Goal: Task Accomplishment & Management: Use online tool/utility

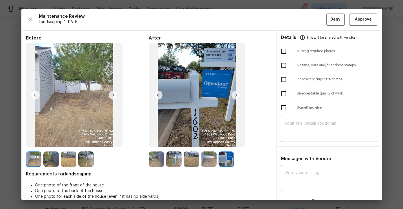
click at [153, 150] on div "After" at bounding box center [210, 101] width 123 height 132
click at [159, 162] on img at bounding box center [156, 158] width 15 height 15
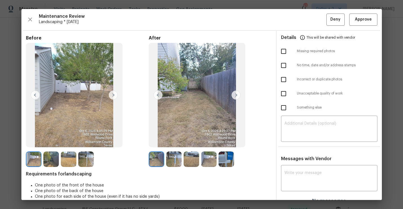
click at [173, 153] on img at bounding box center [173, 158] width 15 height 15
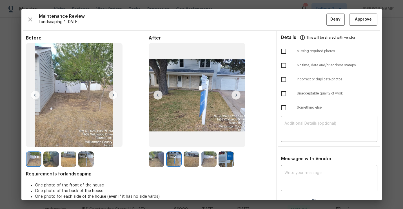
click at [191, 158] on img at bounding box center [191, 158] width 15 height 15
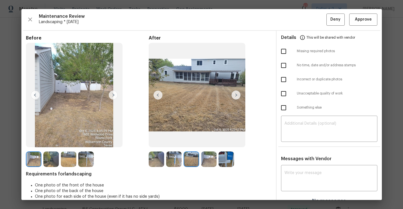
click at [210, 157] on img at bounding box center [208, 158] width 15 height 15
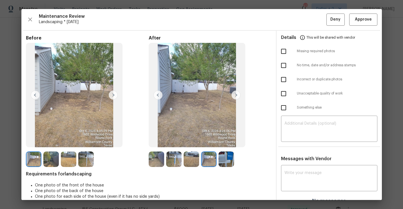
click at [227, 160] on img at bounding box center [226, 158] width 15 height 15
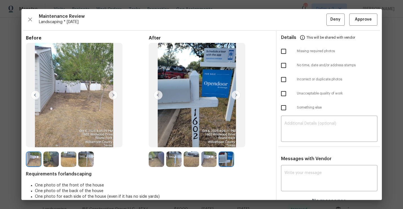
click at [157, 160] on img at bounding box center [156, 158] width 15 height 15
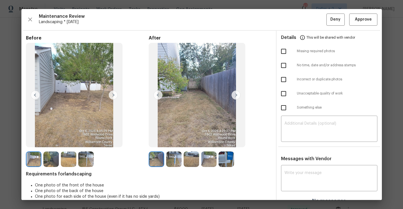
click at [179, 161] on img at bounding box center [173, 158] width 15 height 15
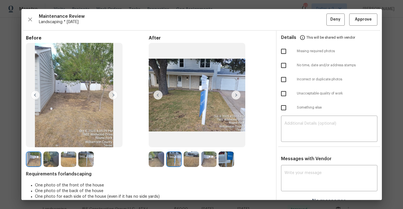
click at [187, 161] on img at bounding box center [191, 158] width 15 height 15
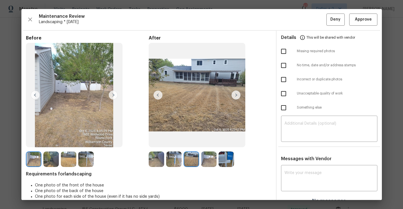
click at [215, 161] on img at bounding box center [208, 158] width 15 height 15
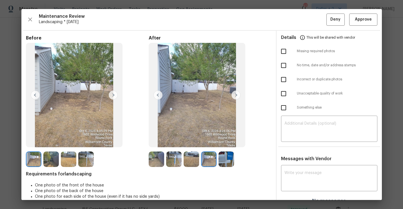
click at [228, 155] on img at bounding box center [226, 158] width 15 height 15
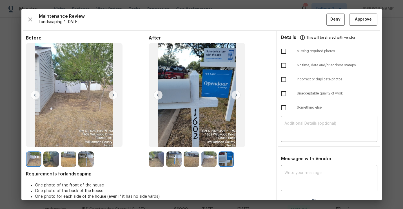
click at [153, 157] on img at bounding box center [156, 158] width 15 height 15
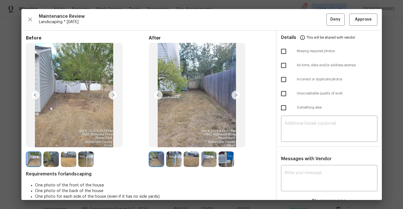
click at [159, 160] on img at bounding box center [156, 158] width 15 height 15
click at [170, 160] on img at bounding box center [173, 158] width 15 height 15
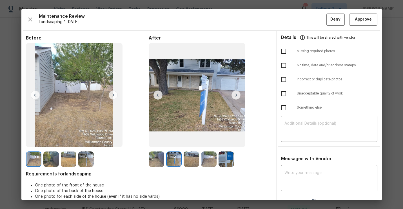
click at [155, 161] on img at bounding box center [156, 158] width 15 height 15
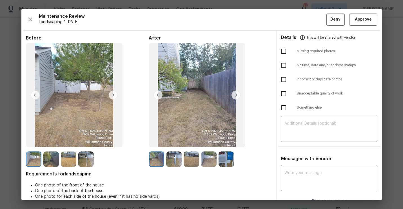
click at [172, 159] on img at bounding box center [173, 158] width 15 height 15
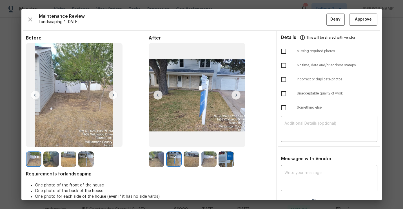
click at [156, 160] on img at bounding box center [156, 158] width 15 height 15
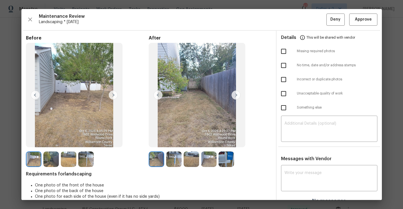
click at [174, 167] on div "Before After Requirements for landscaping One photo of the front of the house O…" at bounding box center [149, 121] width 246 height 173
click at [174, 162] on img at bounding box center [173, 158] width 15 height 15
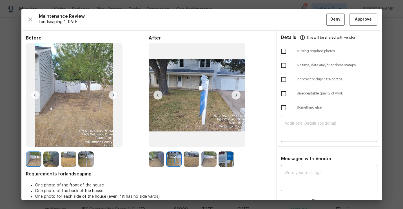
click at [189, 161] on img at bounding box center [191, 158] width 15 height 15
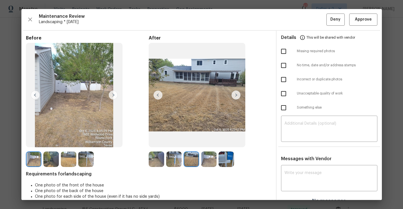
click at [201, 162] on img at bounding box center [208, 158] width 15 height 15
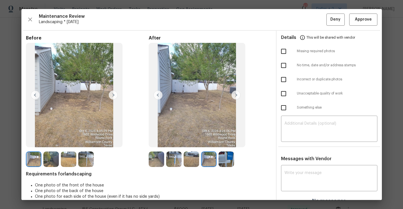
click at [229, 163] on img at bounding box center [226, 158] width 15 height 15
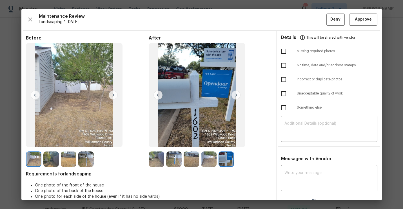
click at [154, 159] on img at bounding box center [156, 158] width 15 height 15
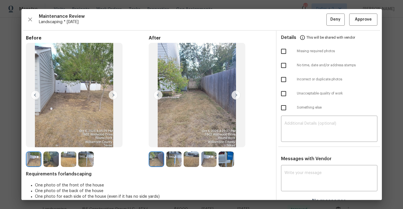
click at [172, 157] on img at bounding box center [173, 158] width 15 height 15
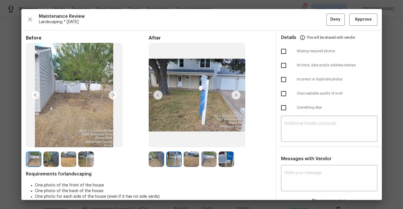
click at [193, 161] on img at bounding box center [191, 158] width 15 height 15
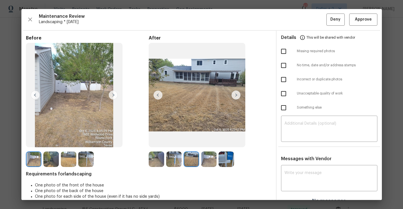
click at [215, 159] on img at bounding box center [208, 158] width 15 height 15
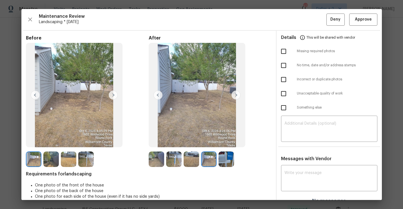
click at [226, 158] on img at bounding box center [226, 158] width 15 height 15
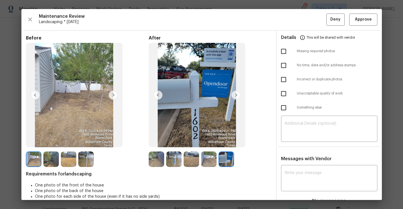
click at [161, 161] on img at bounding box center [156, 158] width 15 height 15
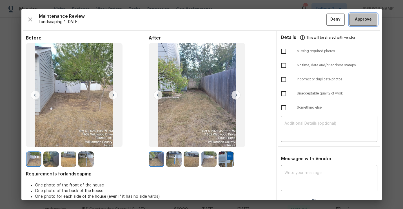
click at [358, 20] on span "Approve" at bounding box center [363, 19] width 17 height 7
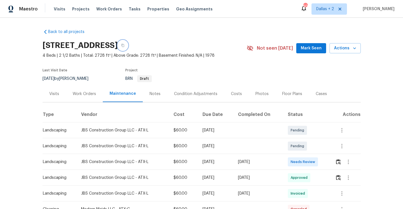
click at [128, 43] on button "button" at bounding box center [123, 45] width 10 height 10
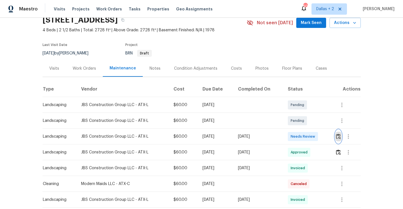
click at [338, 139] on img "button" at bounding box center [338, 135] width 5 height 5
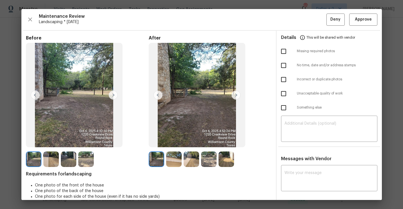
click at [235, 97] on img at bounding box center [235, 94] width 9 height 9
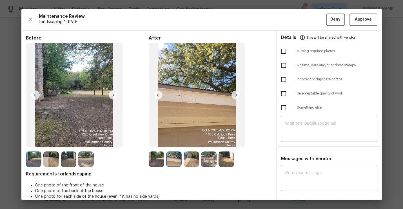
click at [235, 97] on img at bounding box center [235, 94] width 9 height 9
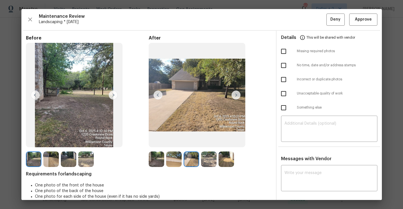
click at [154, 163] on img at bounding box center [156, 158] width 15 height 15
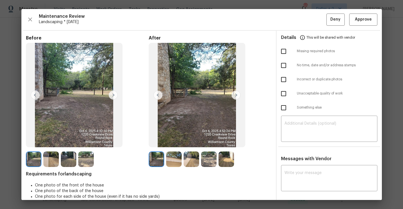
click at [236, 96] on img at bounding box center [235, 94] width 9 height 9
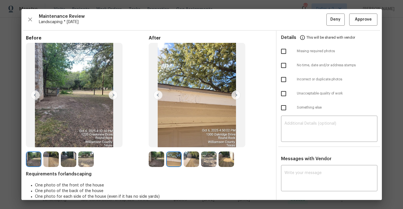
click at [236, 96] on img at bounding box center [235, 94] width 9 height 9
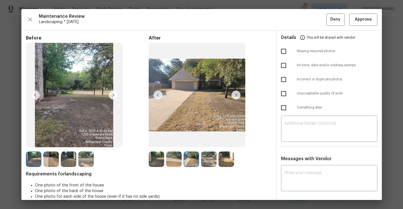
click at [236, 96] on img at bounding box center [235, 94] width 9 height 9
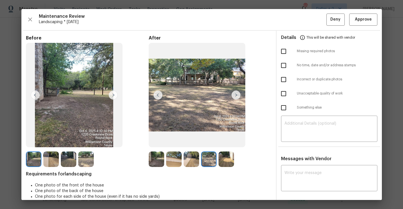
click at [159, 158] on img at bounding box center [156, 158] width 15 height 15
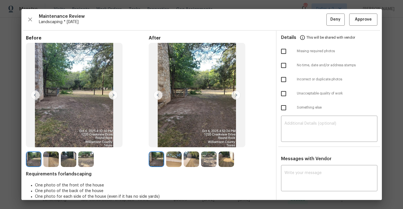
click at [234, 94] on img at bounding box center [235, 94] width 9 height 9
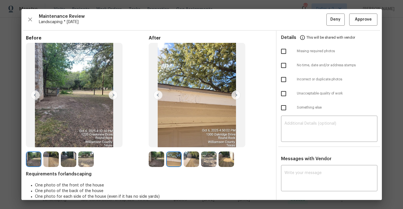
click at [234, 94] on img at bounding box center [235, 94] width 9 height 9
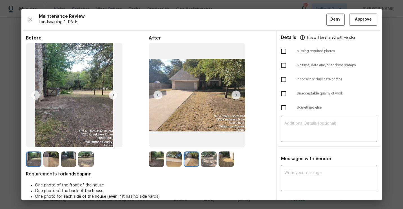
click at [234, 94] on img at bounding box center [235, 94] width 9 height 9
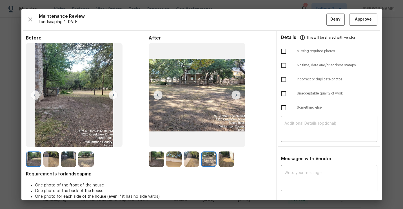
click at [234, 94] on img at bounding box center [235, 94] width 9 height 9
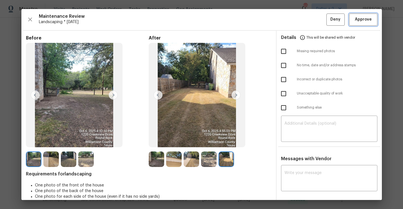
click at [371, 21] on span "Approve" at bounding box center [363, 19] width 17 height 7
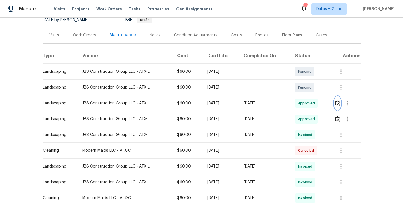
scroll to position [0, 0]
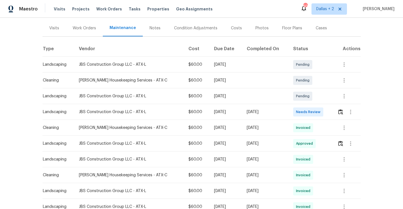
scroll to position [66, 0]
click at [338, 112] on img "button" at bounding box center [340, 110] width 5 height 5
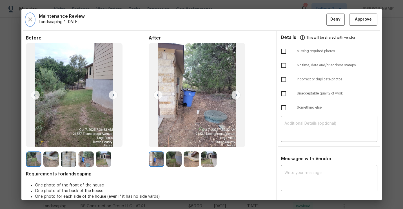
click at [30, 19] on icon "button" at bounding box center [30, 19] width 4 height 4
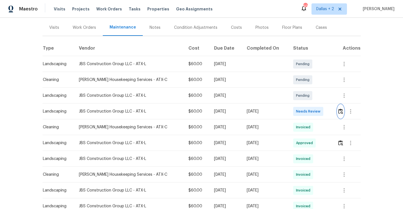
scroll to position [0, 0]
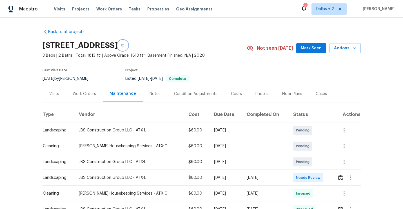
click at [124, 45] on icon "button" at bounding box center [122, 45] width 3 height 3
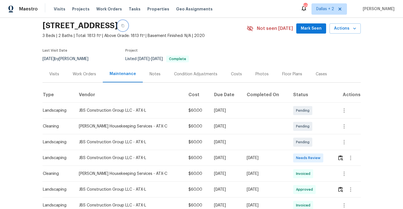
scroll to position [23, 0]
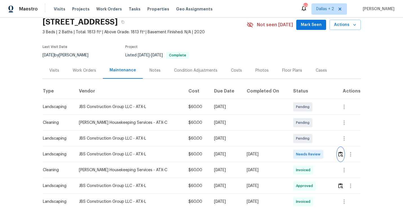
click at [341, 155] on img "button" at bounding box center [340, 153] width 5 height 5
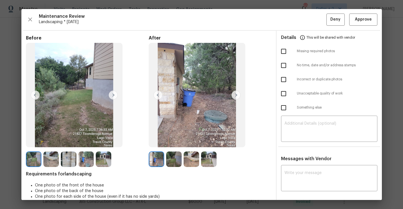
click at [118, 95] on img at bounding box center [74, 95] width 97 height 104
click at [235, 97] on img at bounding box center [235, 94] width 9 height 9
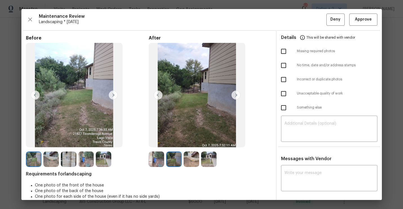
click at [235, 97] on img at bounding box center [235, 94] width 9 height 9
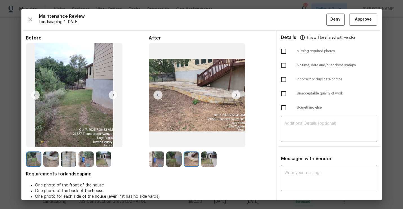
click at [159, 153] on img at bounding box center [156, 158] width 15 height 15
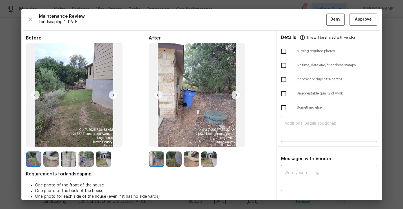
click at [233, 97] on img at bounding box center [235, 94] width 9 height 9
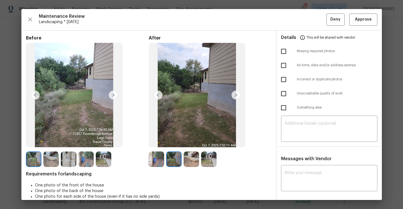
click at [233, 97] on img at bounding box center [235, 94] width 9 height 9
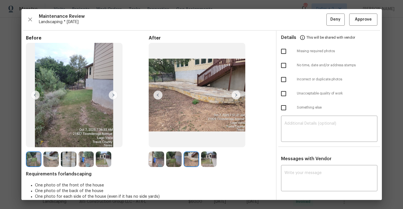
click at [233, 97] on img at bounding box center [235, 94] width 9 height 9
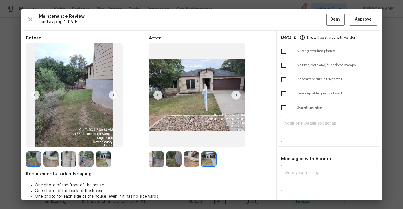
click at [157, 163] on img at bounding box center [156, 158] width 15 height 15
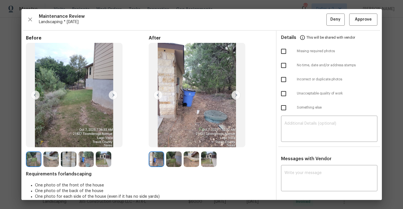
click at [237, 97] on img at bounding box center [235, 94] width 9 height 9
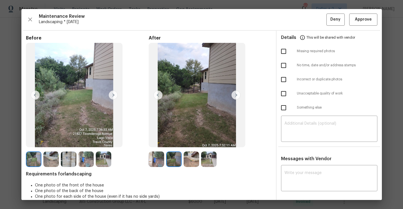
click at [237, 97] on img at bounding box center [235, 94] width 9 height 9
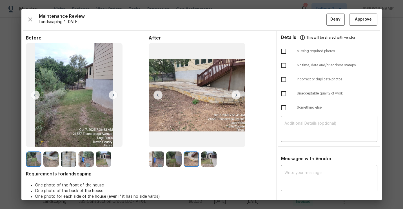
click at [237, 97] on img at bounding box center [235, 94] width 9 height 9
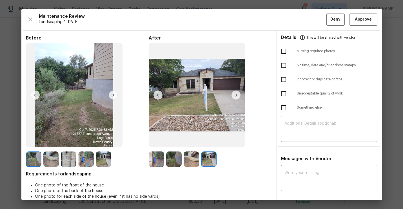
click at [40, 154] on img at bounding box center [33, 158] width 15 height 15
click at [115, 94] on img at bounding box center [113, 94] width 9 height 9
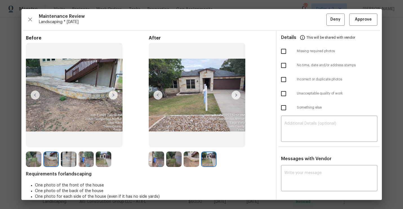
click at [115, 94] on img at bounding box center [113, 94] width 9 height 9
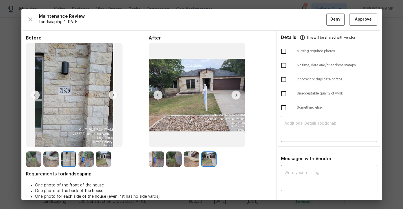
click at [157, 156] on img at bounding box center [156, 158] width 15 height 15
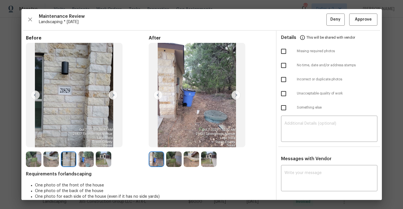
click at [237, 97] on img at bounding box center [235, 94] width 9 height 9
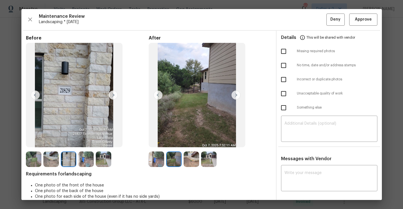
click at [237, 97] on img at bounding box center [235, 94] width 9 height 9
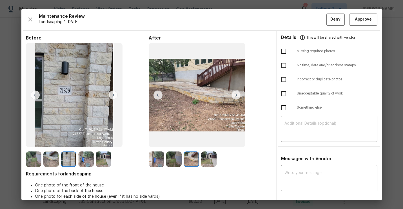
click at [237, 97] on img at bounding box center [235, 94] width 9 height 9
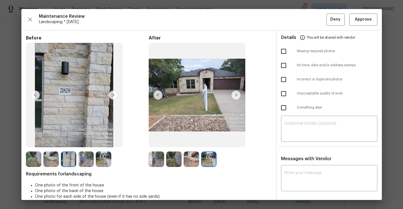
click at [237, 97] on img at bounding box center [235, 94] width 9 height 9
click at [155, 164] on img at bounding box center [156, 158] width 15 height 15
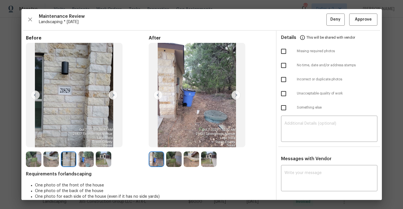
click at [234, 96] on img at bounding box center [235, 94] width 9 height 9
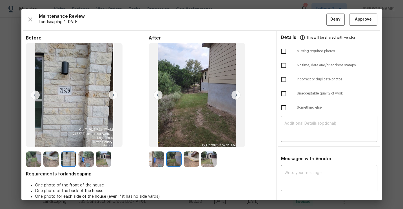
click at [234, 96] on img at bounding box center [235, 94] width 9 height 9
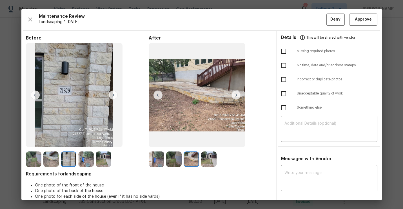
click at [234, 96] on img at bounding box center [235, 94] width 9 height 9
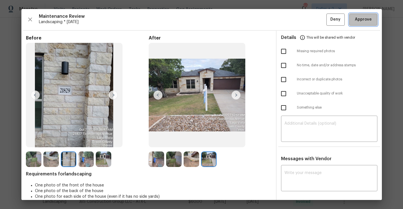
click at [360, 25] on button "Approve" at bounding box center [363, 20] width 28 height 12
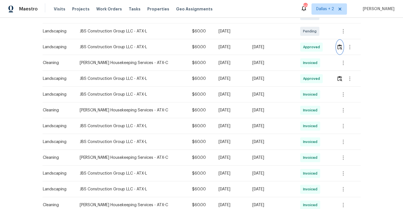
scroll to position [0, 0]
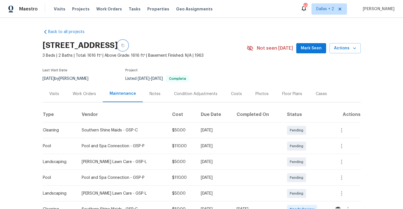
click at [124, 44] on icon "button" at bounding box center [122, 45] width 3 height 3
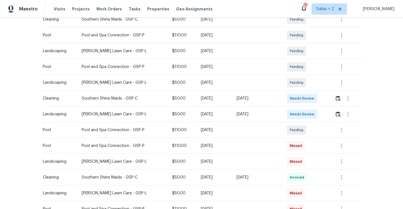
scroll to position [126, 0]
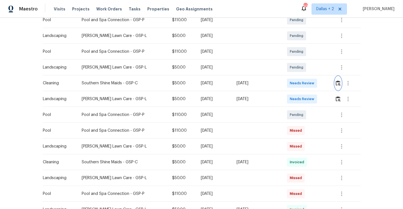
click at [338, 84] on img "button" at bounding box center [338, 82] width 5 height 5
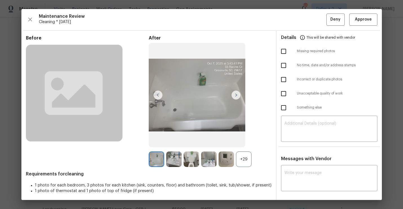
click at [245, 162] on div "+29" at bounding box center [243, 158] width 15 height 15
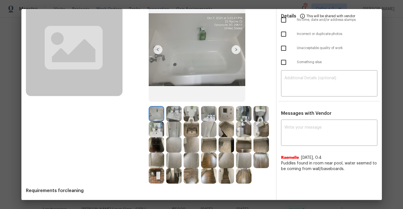
scroll to position [64, 0]
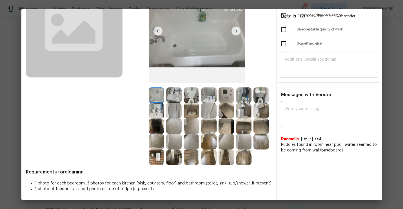
click at [204, 98] on img at bounding box center [208, 94] width 15 height 15
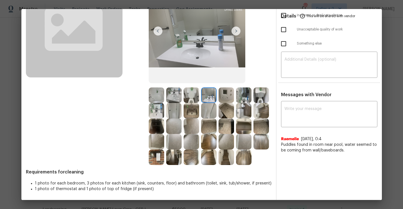
click at [154, 94] on img at bounding box center [156, 94] width 15 height 15
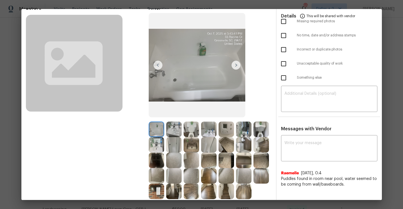
scroll to position [24, 0]
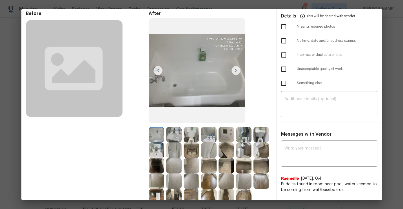
click at [255, 43] on div "After" at bounding box center [210, 108] width 123 height 194
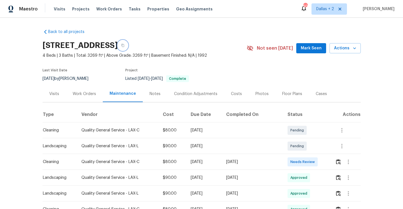
click at [124, 44] on icon "button" at bounding box center [122, 45] width 3 height 3
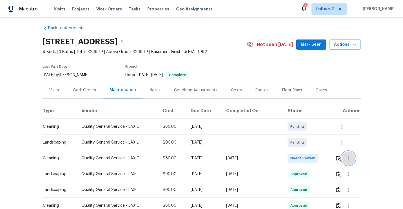
click at [345, 155] on icon "button" at bounding box center [348, 158] width 7 height 7
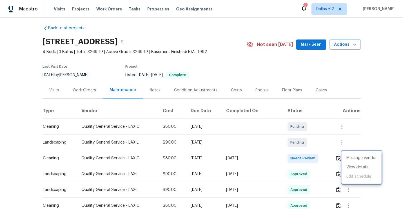
click at [329, 157] on div at bounding box center [201, 104] width 403 height 209
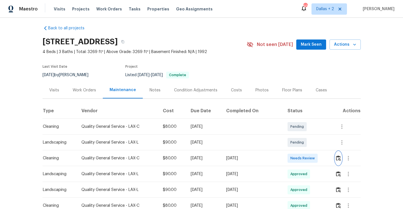
click at [337, 159] on img "button" at bounding box center [338, 157] width 5 height 5
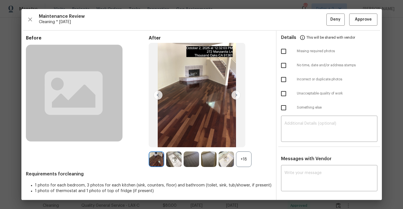
click at [249, 164] on div "+18" at bounding box center [243, 158] width 15 height 15
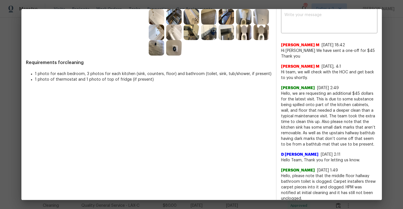
scroll to position [0, 0]
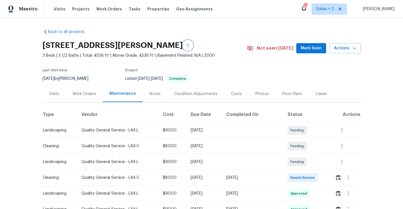
click at [193, 45] on button "button" at bounding box center [188, 45] width 10 height 10
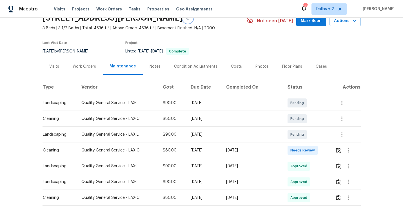
scroll to position [37, 0]
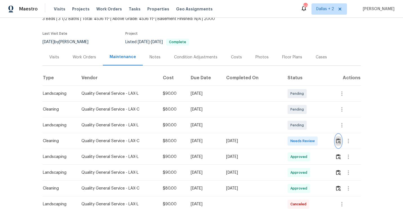
click at [340, 139] on img "button" at bounding box center [338, 140] width 5 height 5
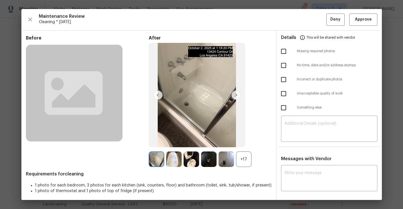
click at [243, 157] on div "+17" at bounding box center [243, 158] width 15 height 15
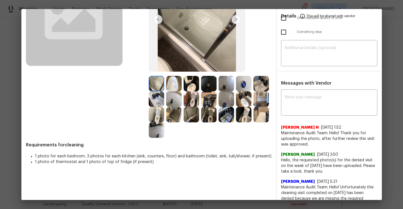
scroll to position [0, 0]
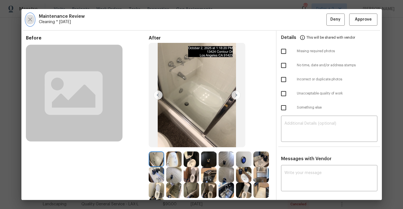
click at [30, 20] on icon "button" at bounding box center [30, 19] width 7 height 7
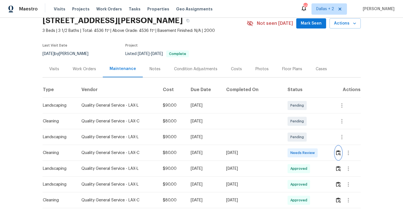
scroll to position [26, 0]
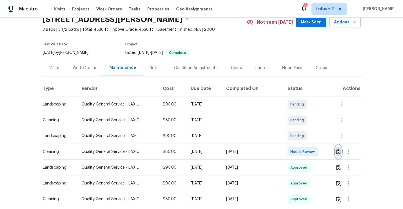
click at [339, 150] on img "button" at bounding box center [338, 151] width 5 height 5
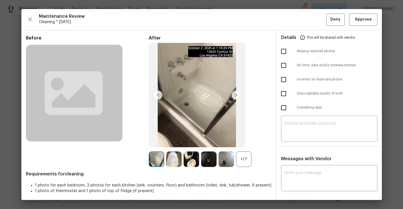
click at [246, 156] on div "+17" at bounding box center [243, 158] width 15 height 15
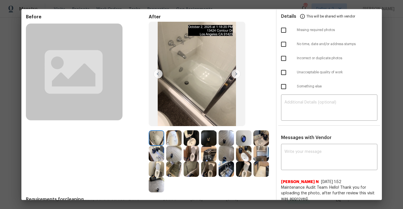
scroll to position [26, 0]
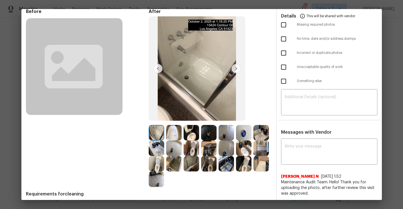
click at [225, 134] on img at bounding box center [226, 132] width 15 height 15
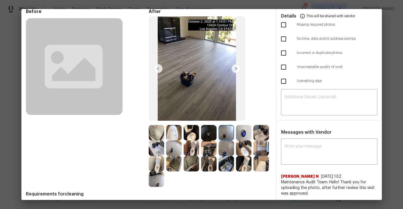
click at [175, 152] on img at bounding box center [173, 147] width 15 height 15
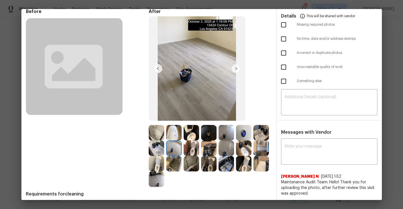
click at [225, 151] on img at bounding box center [226, 147] width 15 height 15
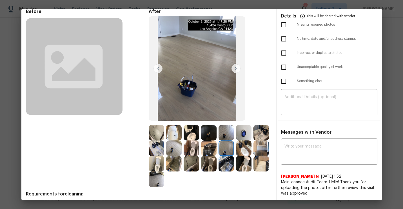
click at [155, 183] on img at bounding box center [156, 178] width 15 height 15
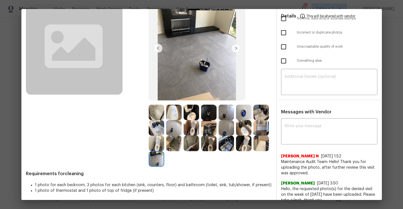
scroll to position [0, 0]
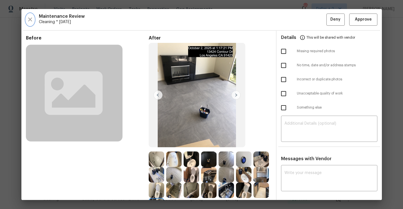
click at [31, 19] on icon "button" at bounding box center [30, 19] width 7 height 7
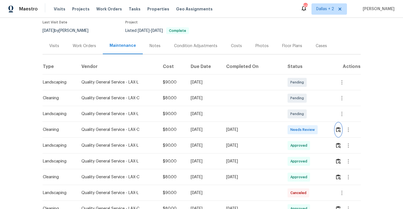
scroll to position [47, 0]
click at [340, 131] on img "button" at bounding box center [338, 129] width 5 height 5
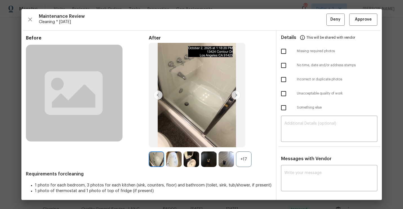
click at [247, 158] on div "+17" at bounding box center [243, 158] width 15 height 15
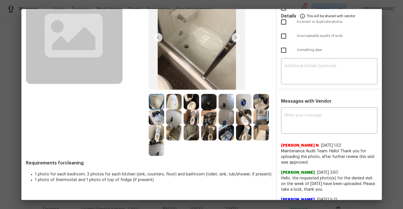
scroll to position [0, 0]
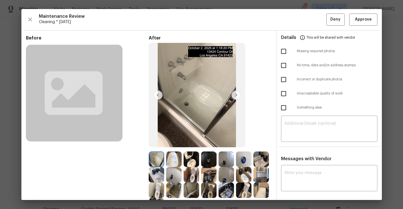
click at [30, 27] on div "Maintenance Review Cleaning * Mon, Sep 29 Deny Approve Before After Requirement…" at bounding box center [201, 104] width 360 height 191
click at [27, 15] on button "button" at bounding box center [30, 20] width 8 height 12
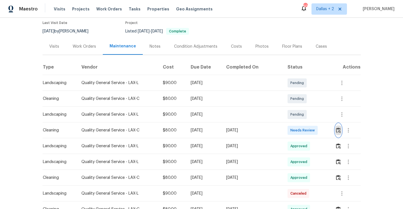
click at [337, 132] on img "button" at bounding box center [338, 129] width 5 height 5
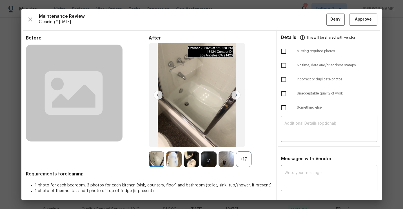
click at [244, 166] on div "+17" at bounding box center [243, 158] width 15 height 15
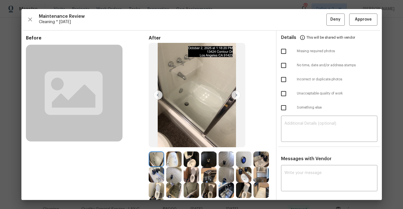
click at [242, 152] on img at bounding box center [243, 158] width 15 height 15
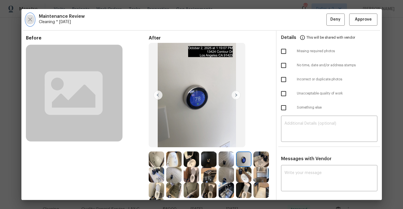
click at [33, 18] on icon "button" at bounding box center [30, 19] width 7 height 7
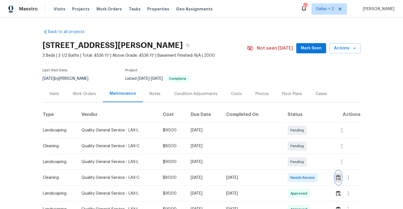
click at [339, 177] on img "button" at bounding box center [338, 177] width 5 height 5
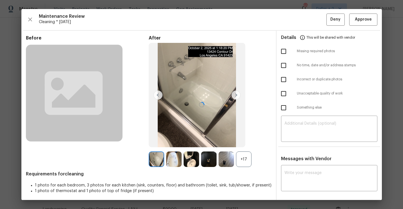
click at [245, 160] on div at bounding box center [201, 104] width 360 height 191
click at [245, 160] on div "+17" at bounding box center [243, 158] width 15 height 15
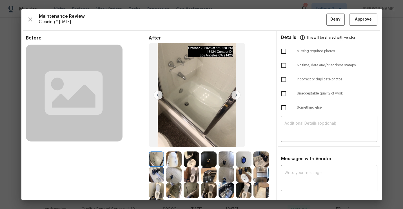
click at [24, 18] on div "Maintenance Review Cleaning * Mon, Sep 29 Deny Approve Before After Requirement…" at bounding box center [201, 104] width 360 height 191
click at [32, 20] on icon "button" at bounding box center [30, 19] width 7 height 7
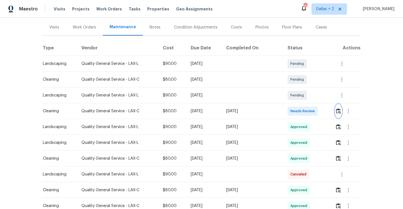
scroll to position [64, 0]
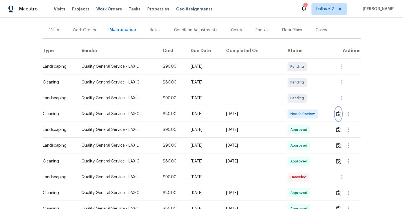
click at [338, 113] on img "button" at bounding box center [338, 113] width 5 height 5
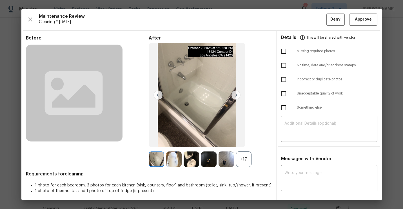
click at [242, 162] on div "+17" at bounding box center [243, 158] width 15 height 15
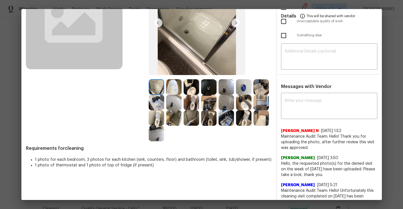
scroll to position [72, 0]
click at [171, 104] on img at bounding box center [173, 101] width 15 height 15
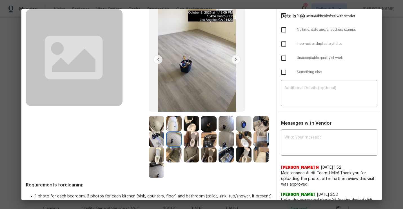
scroll to position [32, 0]
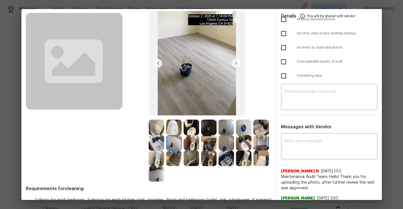
click at [157, 176] on img at bounding box center [156, 173] width 15 height 15
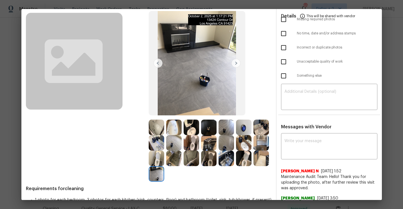
click at [243, 130] on img at bounding box center [243, 126] width 15 height 15
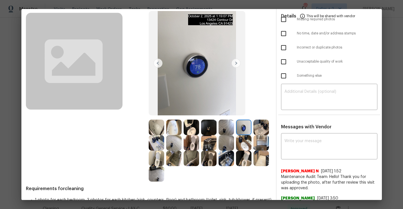
click at [224, 128] on img at bounding box center [226, 126] width 15 height 15
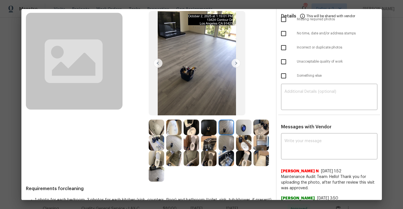
click at [226, 145] on img at bounding box center [226, 142] width 15 height 15
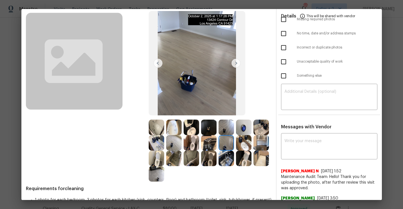
click at [207, 164] on img at bounding box center [208, 157] width 15 height 15
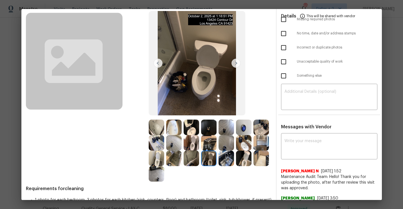
click at [195, 164] on img at bounding box center [191, 157] width 15 height 15
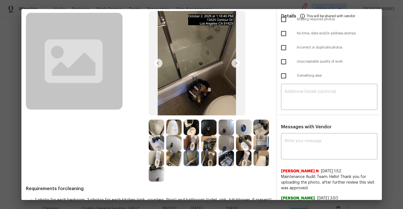
click at [156, 125] on img at bounding box center [156, 126] width 15 height 15
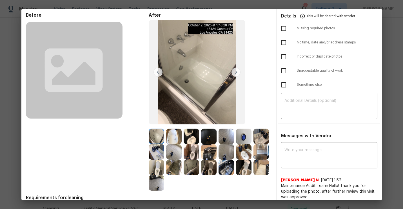
scroll to position [31, 0]
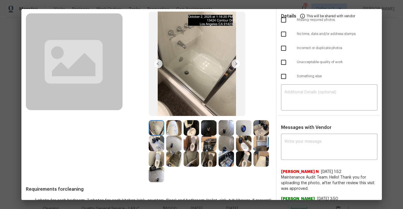
click at [236, 66] on img at bounding box center [235, 63] width 9 height 9
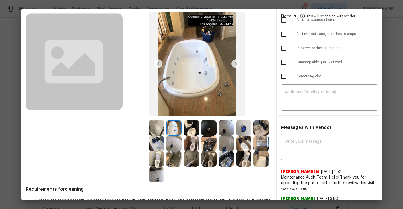
click at [234, 64] on img at bounding box center [235, 63] width 9 height 9
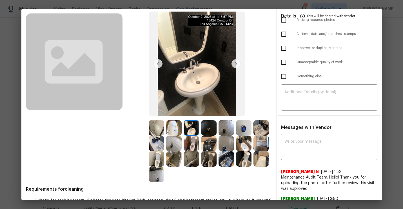
click at [234, 64] on img at bounding box center [235, 63] width 9 height 9
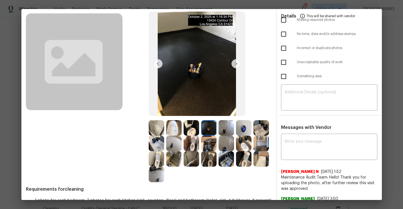
click at [234, 64] on img at bounding box center [235, 63] width 9 height 9
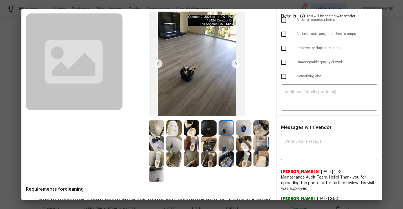
click at [234, 64] on img at bounding box center [235, 63] width 9 height 9
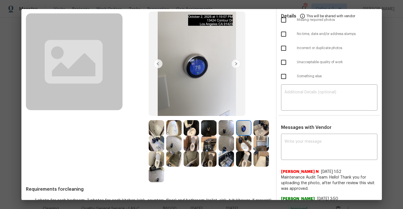
click at [234, 64] on img at bounding box center [235, 63] width 9 height 9
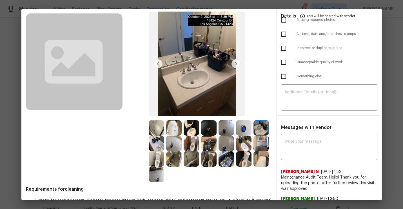
click at [234, 64] on img at bounding box center [235, 63] width 9 height 9
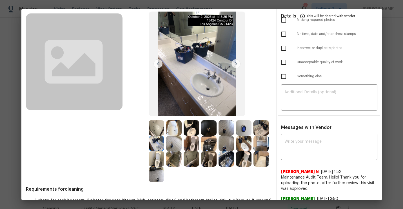
click at [234, 64] on img at bounding box center [235, 63] width 9 height 9
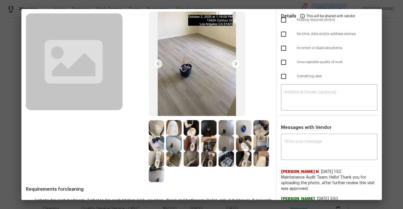
click at [234, 64] on img at bounding box center [235, 63] width 9 height 9
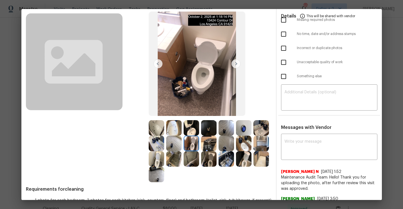
click at [234, 64] on img at bounding box center [235, 63] width 9 height 9
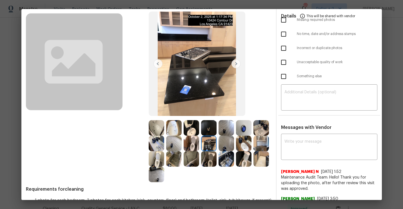
click at [234, 64] on img at bounding box center [235, 63] width 9 height 9
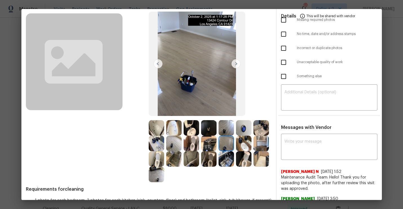
click at [234, 64] on img at bounding box center [235, 63] width 9 height 9
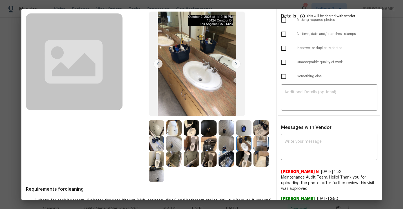
click at [234, 64] on img at bounding box center [235, 63] width 9 height 9
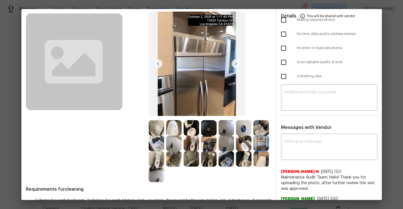
click at [234, 64] on img at bounding box center [235, 63] width 9 height 9
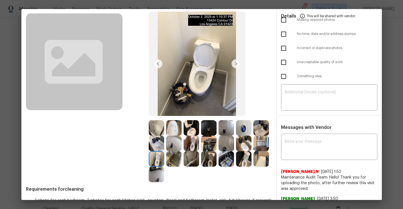
click at [234, 64] on img at bounding box center [235, 63] width 9 height 9
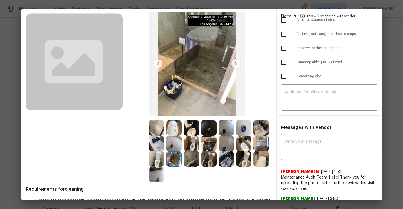
click at [234, 64] on img at bounding box center [235, 63] width 9 height 9
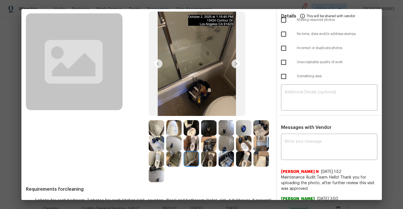
click at [234, 64] on img at bounding box center [235, 63] width 9 height 9
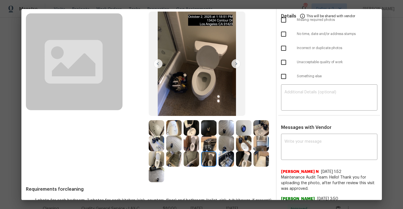
click at [234, 64] on img at bounding box center [235, 63] width 9 height 9
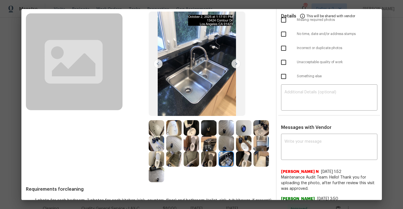
click at [234, 64] on img at bounding box center [235, 63] width 9 height 9
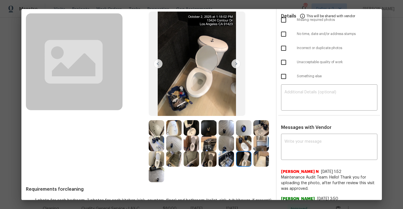
click at [234, 64] on img at bounding box center [235, 63] width 9 height 9
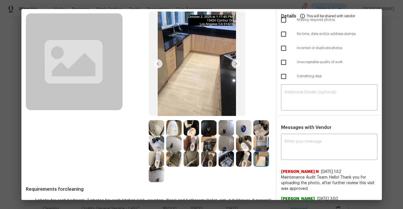
click at [234, 64] on img at bounding box center [235, 63] width 9 height 9
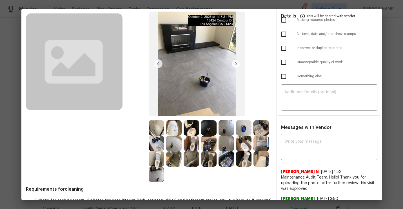
click at [157, 126] on img at bounding box center [156, 127] width 15 height 15
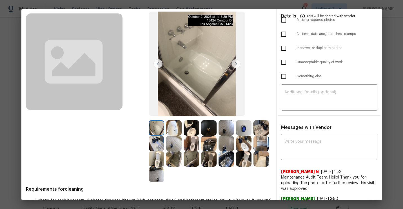
click at [235, 62] on img at bounding box center [235, 63] width 9 height 9
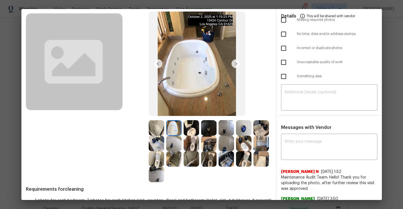
click at [235, 62] on img at bounding box center [235, 63] width 9 height 9
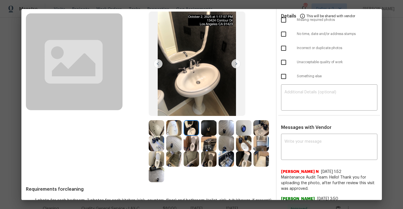
click at [235, 62] on img at bounding box center [235, 63] width 9 height 9
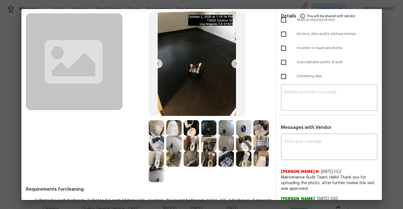
click at [235, 62] on img at bounding box center [235, 63] width 9 height 9
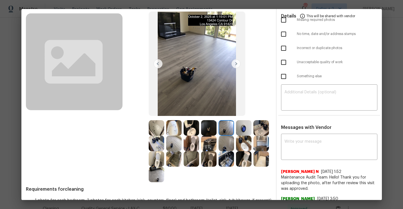
click at [235, 62] on img at bounding box center [235, 63] width 9 height 9
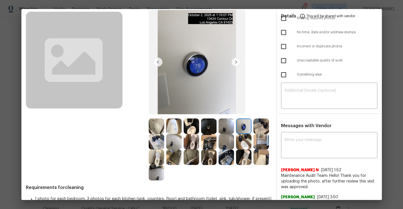
scroll to position [0, 0]
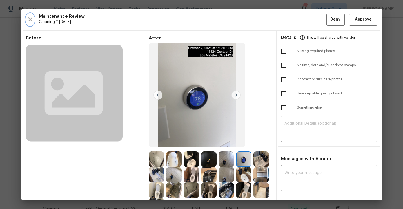
click at [31, 19] on icon "button" at bounding box center [30, 19] width 7 height 7
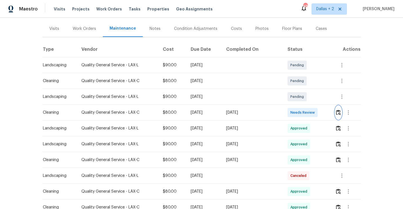
scroll to position [65, 0]
click at [337, 113] on img "button" at bounding box center [338, 112] width 5 height 5
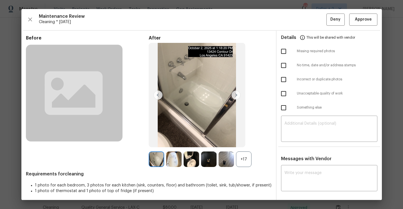
click at [238, 165] on div "+17" at bounding box center [243, 158] width 15 height 15
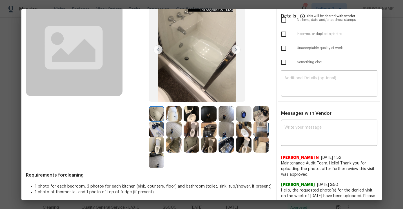
scroll to position [53, 0]
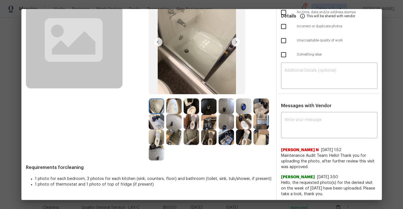
click at [156, 109] on img at bounding box center [156, 105] width 15 height 15
click at [173, 106] on img at bounding box center [173, 105] width 15 height 15
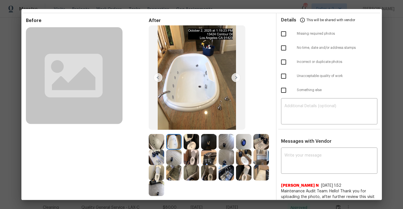
scroll to position [15, 0]
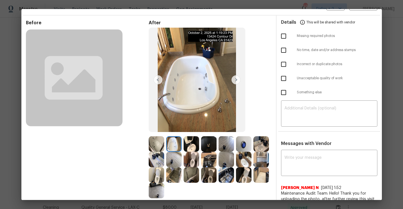
click at [192, 142] on img at bounding box center [191, 143] width 15 height 15
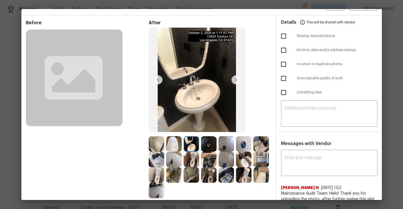
click at [259, 151] on img at bounding box center [260, 143] width 15 height 15
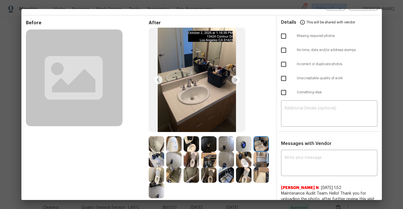
click at [191, 160] on img at bounding box center [191, 158] width 15 height 15
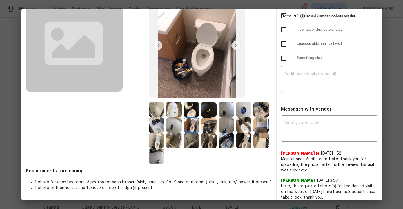
scroll to position [50, 0]
click at [211, 138] on img at bounding box center [208, 139] width 15 height 15
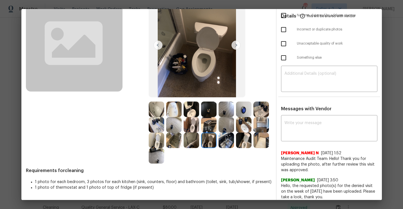
click at [248, 139] on img at bounding box center [243, 139] width 15 height 15
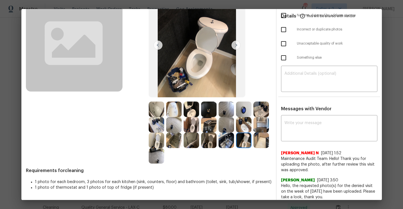
click at [153, 137] on img at bounding box center [156, 139] width 15 height 15
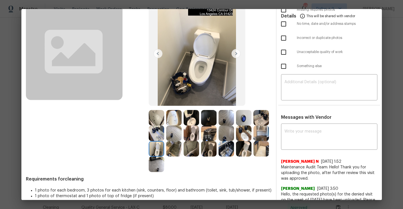
scroll to position [65, 0]
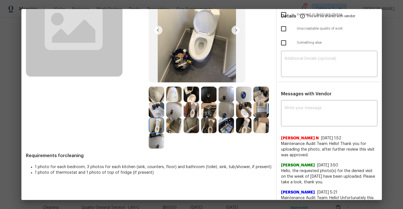
click at [154, 98] on img at bounding box center [156, 93] width 15 height 15
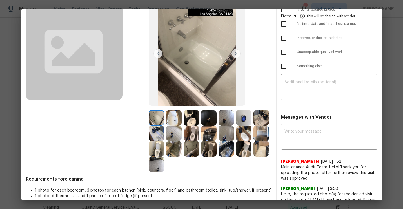
scroll to position [42, 0]
click at [235, 54] on img at bounding box center [235, 53] width 9 height 9
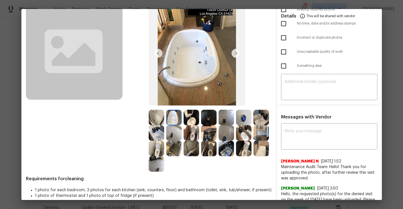
click at [235, 54] on img at bounding box center [235, 53] width 9 height 9
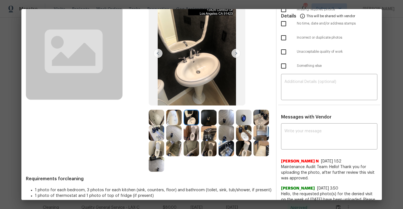
click at [235, 54] on img at bounding box center [235, 53] width 9 height 9
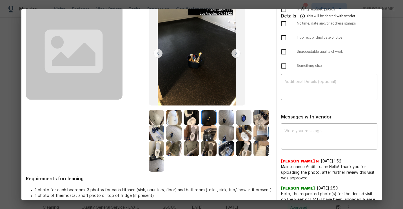
click at [235, 54] on img at bounding box center [235, 53] width 9 height 9
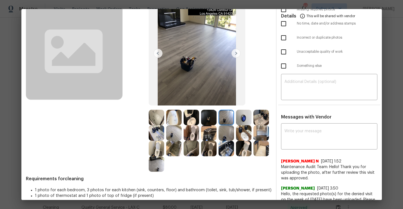
click at [235, 54] on img at bounding box center [235, 53] width 9 height 9
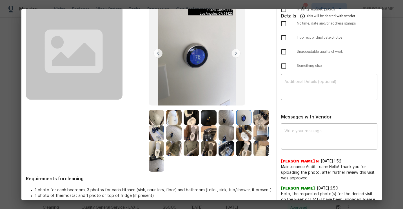
click at [235, 54] on img at bounding box center [235, 53] width 9 height 9
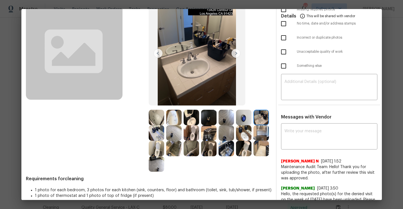
click at [235, 54] on img at bounding box center [235, 53] width 9 height 9
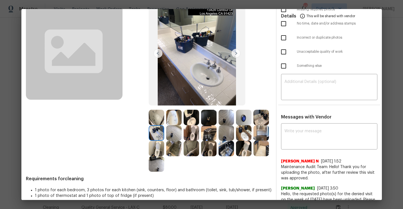
click at [235, 54] on img at bounding box center [235, 53] width 9 height 9
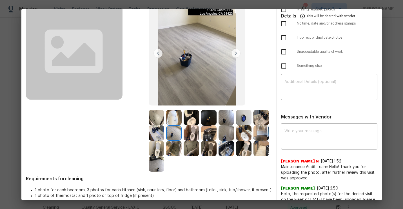
click at [154, 126] on img at bounding box center [156, 132] width 15 height 15
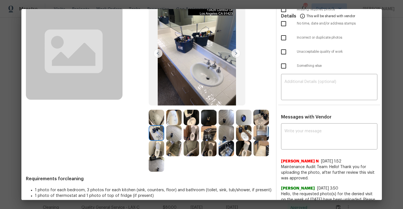
click at [237, 55] on img at bounding box center [235, 53] width 9 height 9
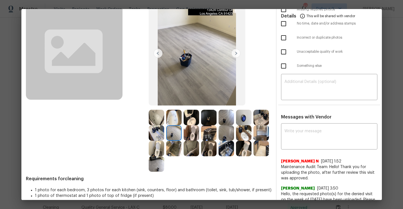
click at [237, 55] on img at bounding box center [235, 53] width 9 height 9
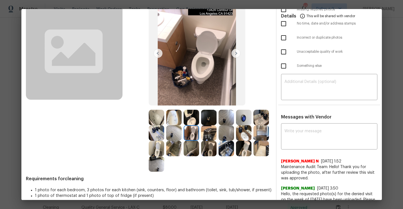
click at [237, 55] on img at bounding box center [235, 53] width 9 height 9
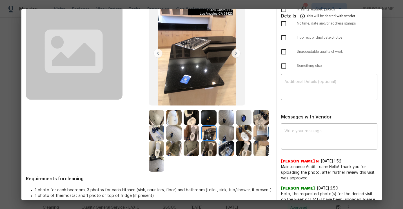
click at [237, 55] on img at bounding box center [235, 53] width 9 height 9
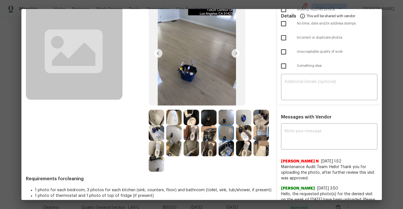
click at [237, 55] on img at bounding box center [235, 53] width 9 height 9
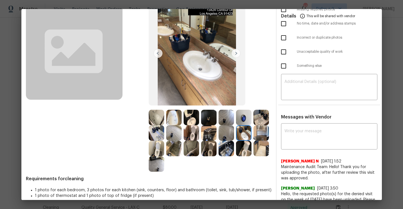
click at [237, 55] on img at bounding box center [235, 53] width 9 height 9
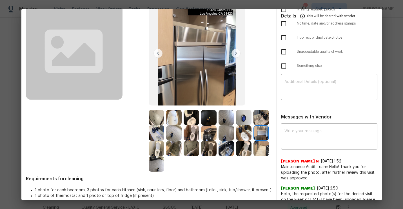
click at [237, 55] on img at bounding box center [235, 53] width 9 height 9
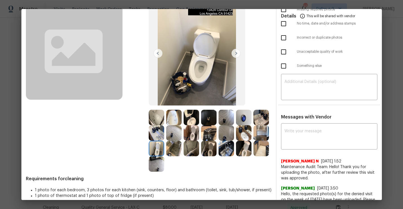
click at [237, 55] on img at bounding box center [235, 53] width 9 height 9
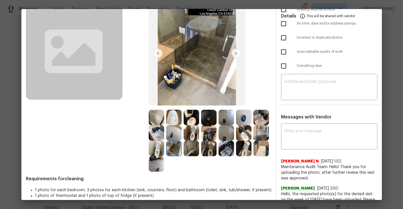
scroll to position [0, 0]
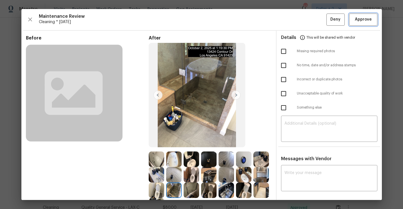
click at [368, 21] on span "Approve" at bounding box center [363, 19] width 17 height 7
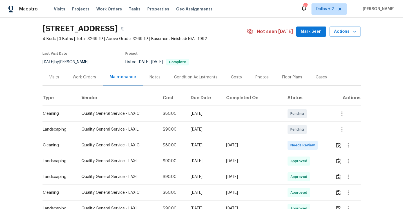
scroll to position [36, 0]
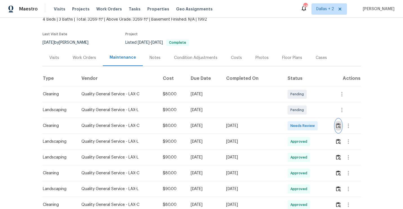
click at [337, 128] on button "button" at bounding box center [338, 126] width 6 height 14
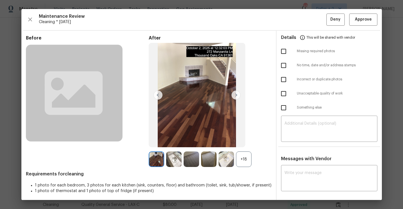
click at [244, 156] on div "+18" at bounding box center [243, 158] width 15 height 15
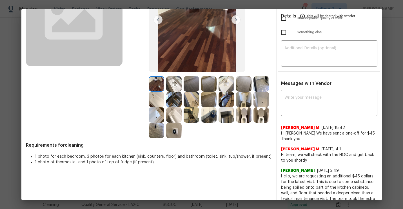
scroll to position [0, 0]
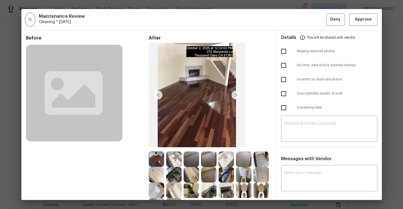
click at [32, 23] on button "button" at bounding box center [30, 20] width 8 height 12
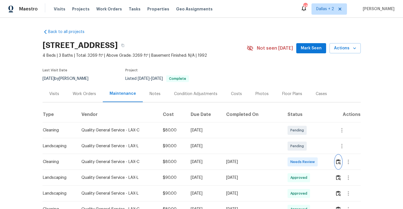
click at [340, 164] on button "button" at bounding box center [338, 162] width 6 height 14
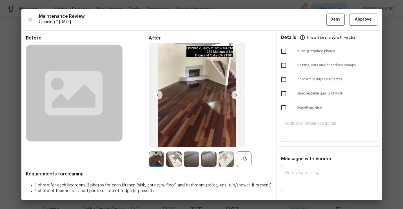
click at [245, 158] on div "+18" at bounding box center [243, 158] width 15 height 15
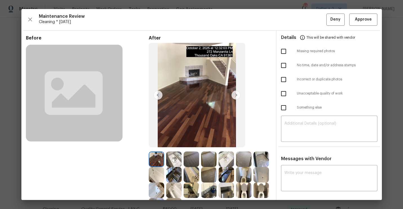
click at [26, 24] on div "Maintenance Review Cleaning * Mon, Sep 29 Deny Approve" at bounding box center [201, 20] width 351 height 12
click at [30, 20] on icon "button" at bounding box center [30, 19] width 4 height 4
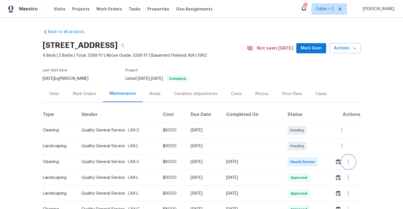
click at [342, 164] on button "button" at bounding box center [349, 162] width 14 height 14
click at [339, 159] on div at bounding box center [201, 104] width 403 height 209
click at [339, 159] on button "button" at bounding box center [338, 162] width 6 height 14
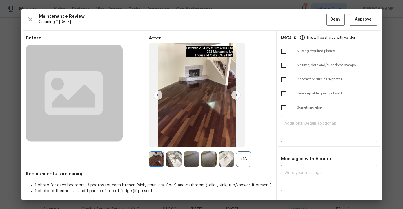
click at [238, 161] on div "+18" at bounding box center [243, 158] width 15 height 15
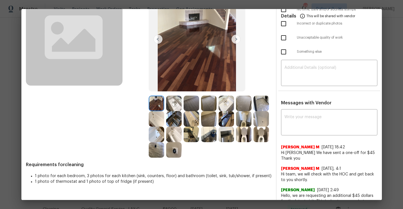
scroll to position [57, 0]
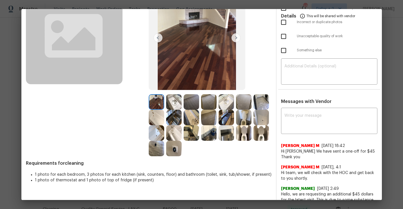
click at [193, 100] on img at bounding box center [191, 101] width 15 height 15
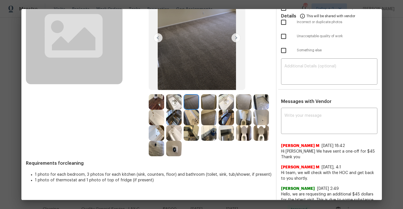
click at [205, 100] on img at bounding box center [208, 101] width 15 height 15
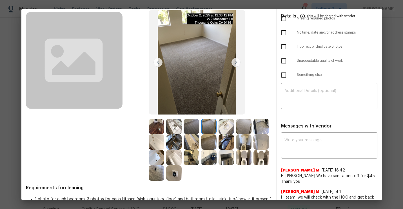
scroll to position [32, 0]
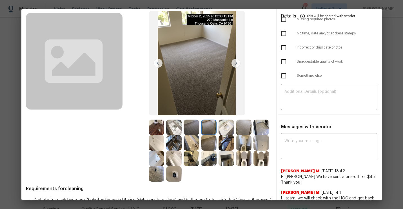
click at [182, 128] on div at bounding box center [174, 126] width 17 height 15
click at [185, 130] on img at bounding box center [191, 126] width 15 height 15
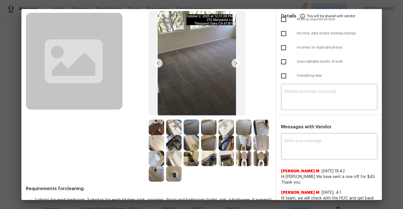
click at [206, 128] on img at bounding box center [208, 126] width 15 height 15
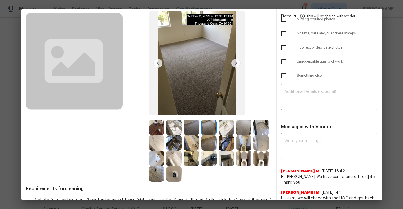
click at [202, 129] on img at bounding box center [208, 126] width 15 height 15
click at [189, 129] on img at bounding box center [191, 126] width 15 height 15
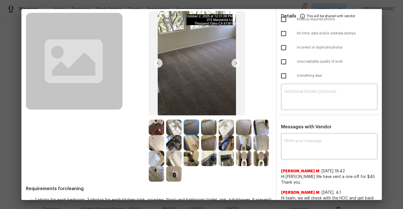
click at [201, 129] on img at bounding box center [208, 126] width 15 height 15
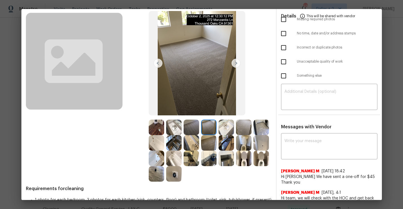
click at [239, 125] on img at bounding box center [243, 126] width 15 height 15
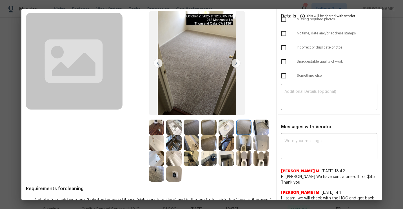
click at [262, 123] on img at bounding box center [260, 126] width 15 height 15
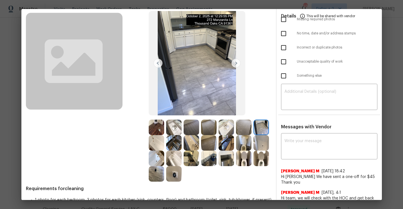
click at [225, 157] on img at bounding box center [226, 157] width 15 height 15
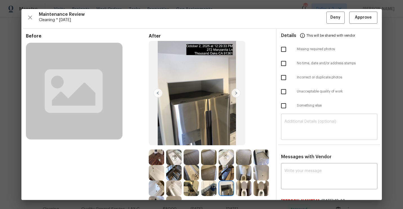
scroll to position [0, 0]
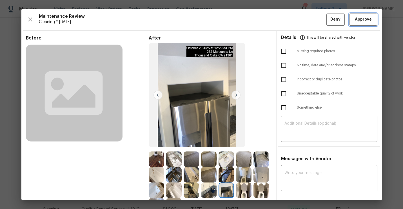
click at [365, 19] on span "Approve" at bounding box center [363, 19] width 17 height 7
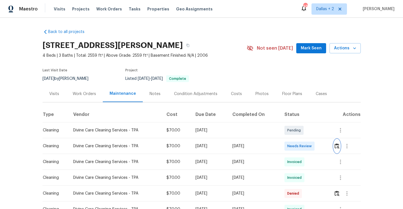
click at [338, 145] on img "button" at bounding box center [337, 145] width 5 height 5
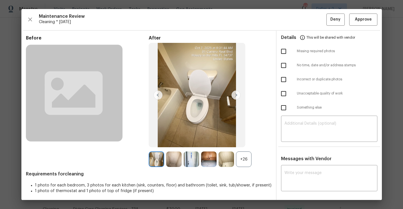
click at [242, 159] on div "+26" at bounding box center [243, 158] width 15 height 15
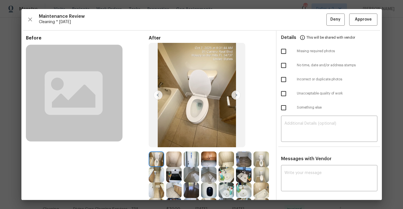
click at [151, 157] on img at bounding box center [156, 158] width 15 height 15
click at [238, 96] on img at bounding box center [235, 94] width 9 height 9
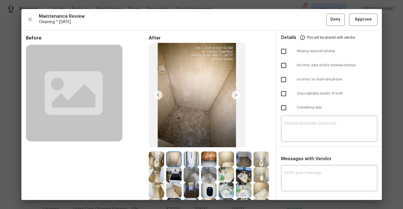
click at [190, 162] on img at bounding box center [191, 158] width 15 height 15
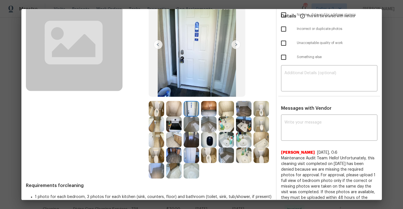
scroll to position [49, 0]
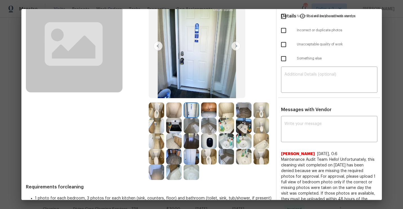
click at [213, 110] on img at bounding box center [208, 109] width 15 height 15
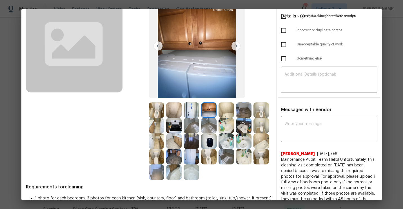
scroll to position [55, 0]
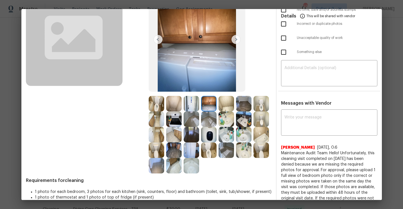
click at [237, 39] on img at bounding box center [235, 39] width 9 height 9
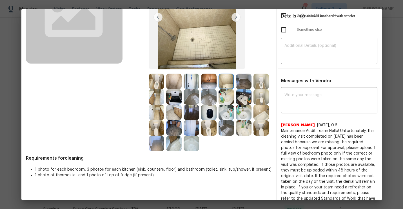
scroll to position [62, 0]
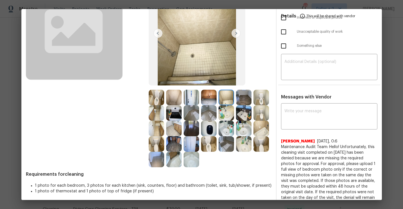
click at [155, 98] on img at bounding box center [156, 97] width 15 height 15
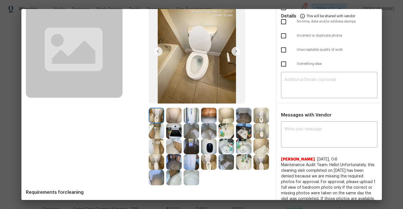
scroll to position [40, 0]
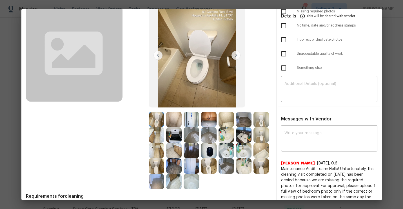
click at [237, 56] on img at bounding box center [235, 55] width 9 height 9
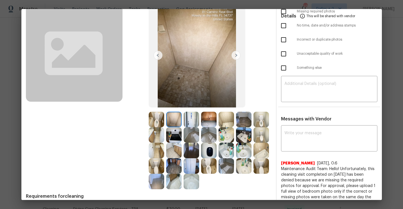
click at [237, 56] on img at bounding box center [235, 55] width 9 height 9
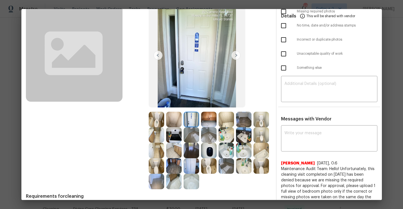
click at [237, 56] on img at bounding box center [235, 55] width 9 height 9
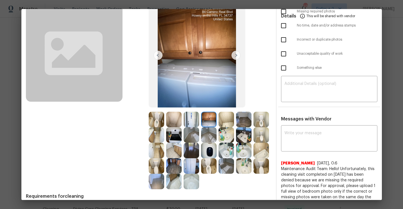
click at [237, 56] on img at bounding box center [235, 55] width 9 height 9
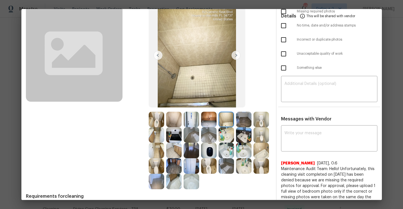
click at [237, 56] on img at bounding box center [235, 55] width 9 height 9
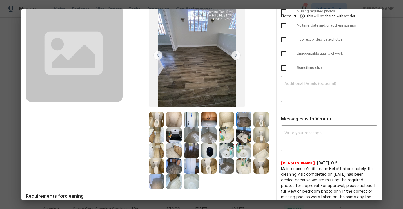
click at [237, 56] on img at bounding box center [235, 55] width 9 height 9
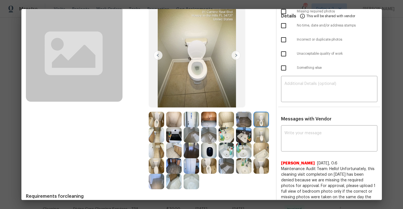
click at [237, 56] on img at bounding box center [235, 55] width 9 height 9
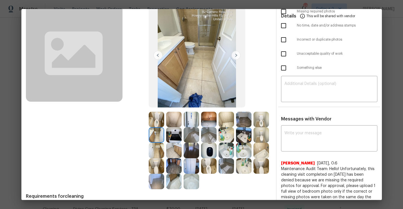
click at [237, 56] on img at bounding box center [235, 55] width 9 height 9
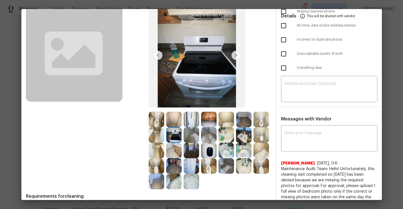
click at [237, 55] on img at bounding box center [235, 55] width 9 height 9
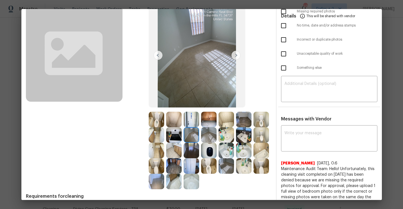
click at [237, 55] on img at bounding box center [235, 55] width 9 height 9
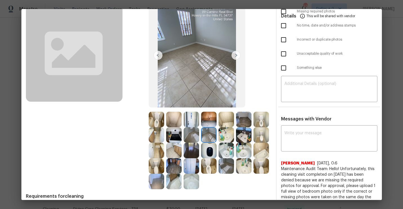
click at [237, 54] on img at bounding box center [235, 55] width 9 height 9
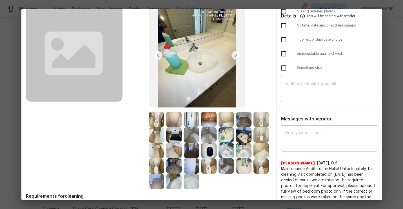
click at [237, 54] on img at bounding box center [235, 55] width 9 height 9
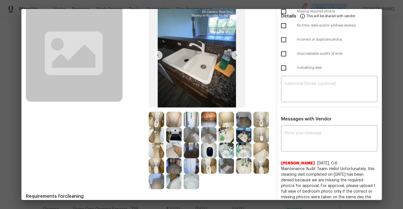
click at [237, 54] on img at bounding box center [235, 55] width 9 height 9
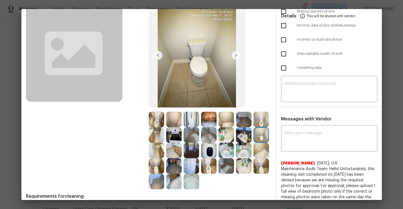
click at [237, 54] on img at bounding box center [235, 55] width 9 height 9
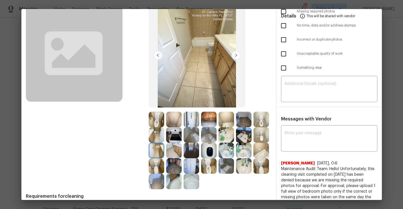
click at [237, 54] on img at bounding box center [235, 55] width 9 height 9
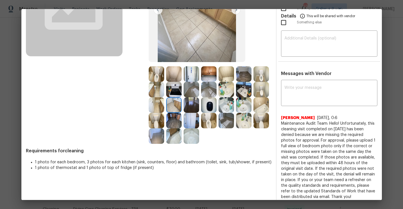
scroll to position [83, 0]
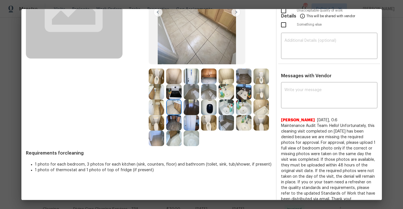
click at [228, 76] on img at bounding box center [226, 75] width 15 height 15
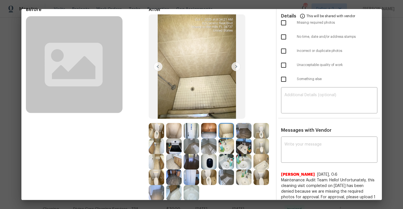
scroll to position [21, 0]
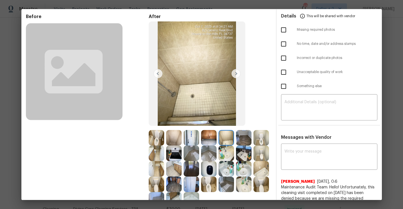
click at [246, 136] on img at bounding box center [243, 137] width 15 height 15
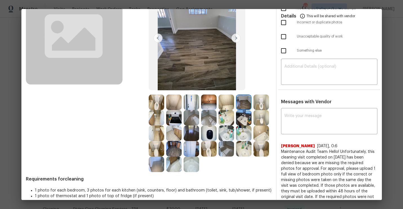
scroll to position [57, 0]
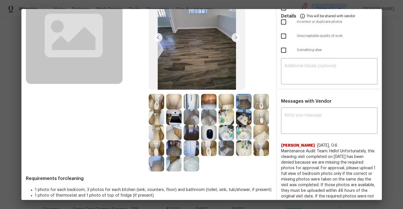
click at [171, 117] on img at bounding box center [173, 116] width 15 height 15
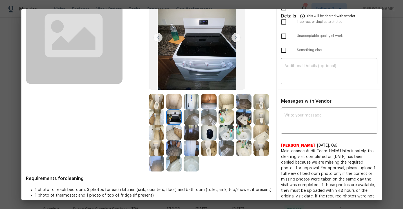
click at [180, 117] on img at bounding box center [173, 116] width 15 height 15
click at [190, 118] on img at bounding box center [191, 116] width 15 height 15
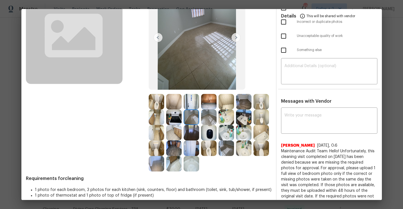
click at [205, 115] on img at bounding box center [208, 116] width 15 height 15
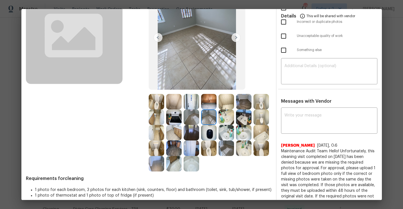
click at [171, 124] on img at bounding box center [173, 116] width 15 height 15
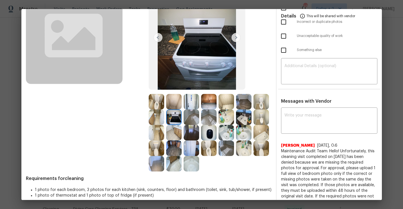
click at [153, 131] on img at bounding box center [156, 132] width 15 height 15
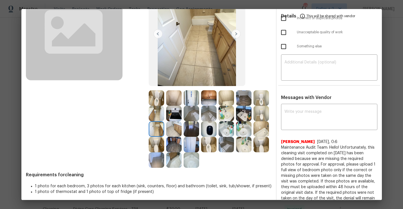
scroll to position [64, 0]
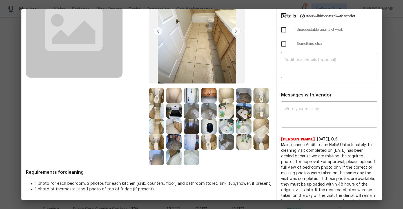
click at [180, 125] on img at bounding box center [173, 126] width 15 height 15
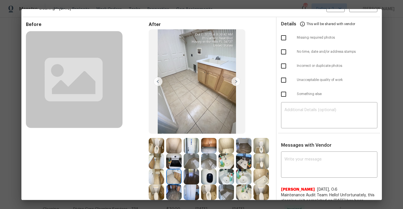
scroll to position [0, 0]
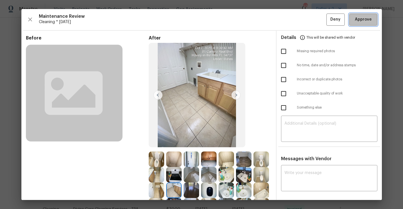
click at [358, 21] on span "Approve" at bounding box center [363, 19] width 17 height 7
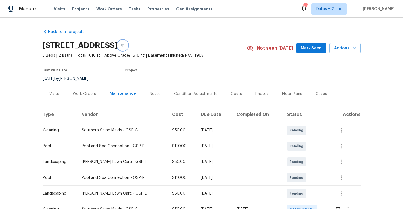
click at [128, 45] on button "button" at bounding box center [123, 45] width 10 height 10
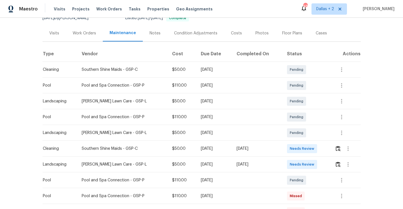
scroll to position [63, 0]
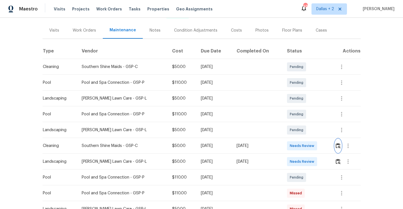
click at [337, 147] on img "button" at bounding box center [338, 145] width 5 height 5
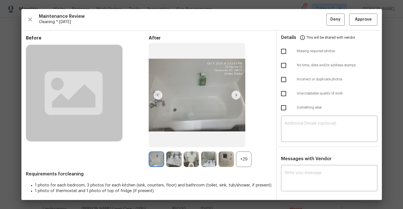
click at [243, 155] on div "+29" at bounding box center [243, 158] width 15 height 15
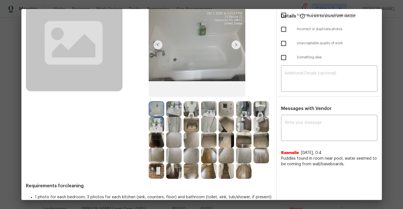
scroll to position [49, 0]
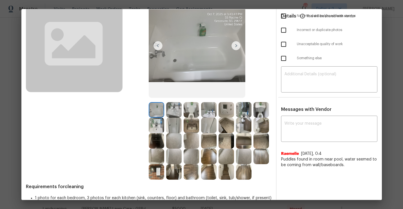
click at [177, 107] on img at bounding box center [173, 109] width 15 height 15
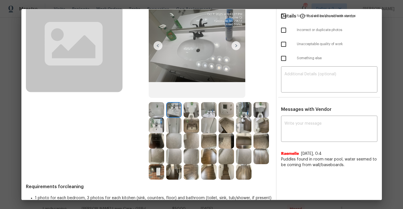
click at [192, 108] on img at bounding box center [191, 109] width 15 height 15
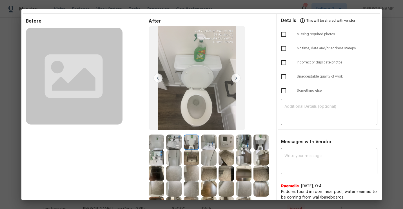
scroll to position [0, 0]
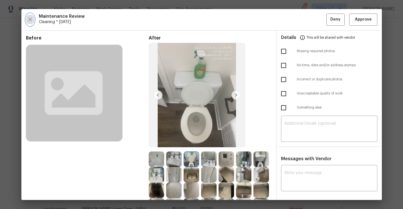
click at [29, 20] on icon "button" at bounding box center [30, 19] width 4 height 4
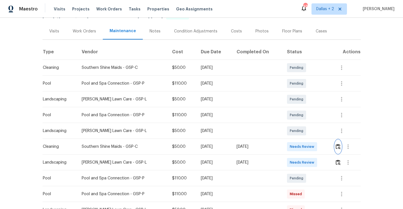
scroll to position [82, 0]
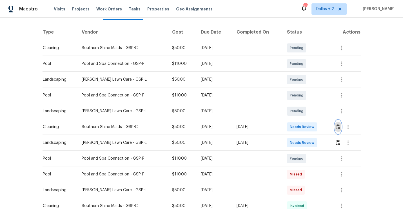
click at [338, 130] on button "button" at bounding box center [338, 127] width 6 height 14
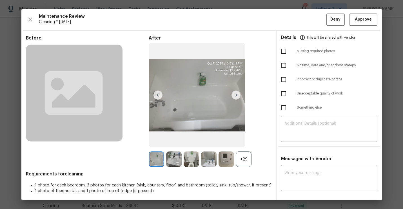
click at [243, 163] on div "+29" at bounding box center [243, 158] width 15 height 15
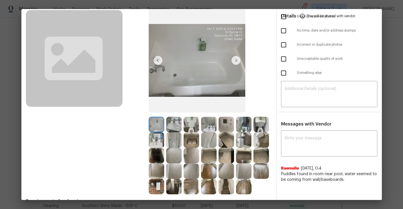
scroll to position [35, 0]
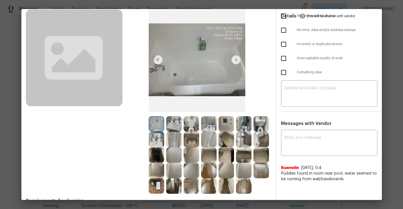
click at [170, 131] on img at bounding box center [173, 123] width 15 height 15
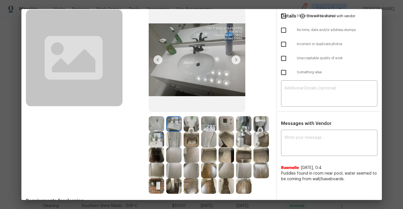
click at [192, 127] on img at bounding box center [191, 123] width 15 height 15
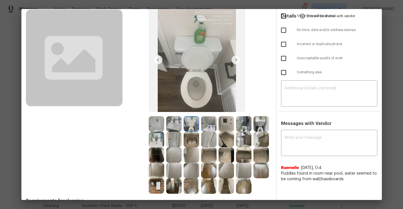
click at [209, 128] on img at bounding box center [208, 123] width 15 height 15
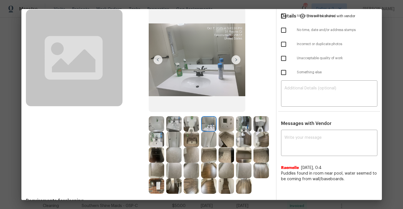
click at [225, 127] on img at bounding box center [226, 123] width 15 height 15
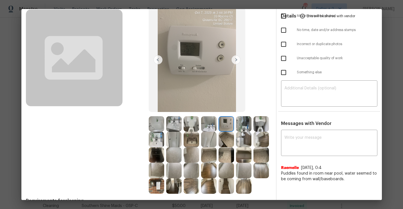
click at [246, 124] on img at bounding box center [243, 123] width 15 height 15
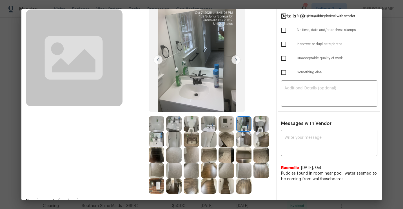
click at [258, 122] on img at bounding box center [260, 123] width 15 height 15
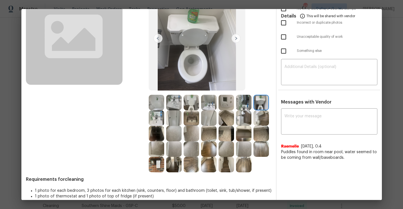
scroll to position [64, 0]
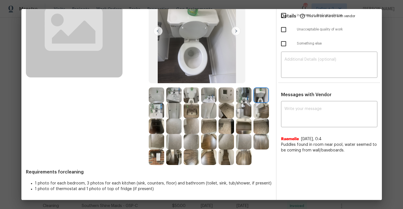
click at [175, 96] on img at bounding box center [173, 94] width 15 height 15
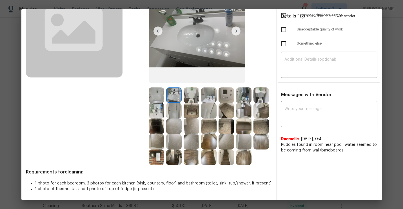
click at [189, 97] on img at bounding box center [191, 94] width 15 height 15
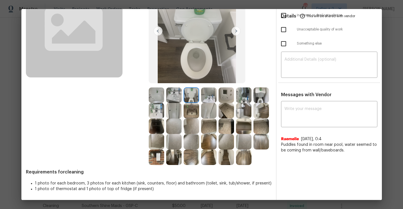
click at [206, 95] on img at bounding box center [208, 94] width 15 height 15
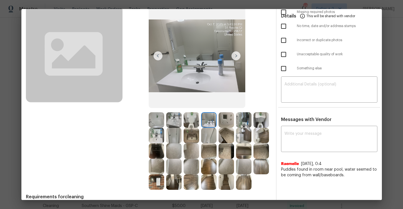
scroll to position [38, 0]
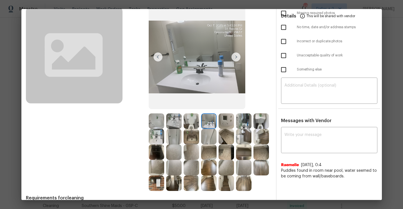
click at [229, 112] on div "After" at bounding box center [210, 94] width 123 height 194
click at [228, 118] on img at bounding box center [226, 120] width 15 height 15
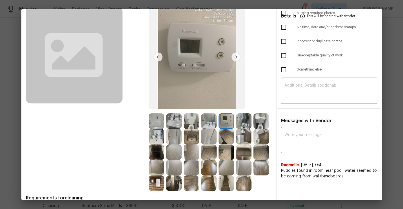
click at [251, 118] on img at bounding box center [243, 120] width 15 height 15
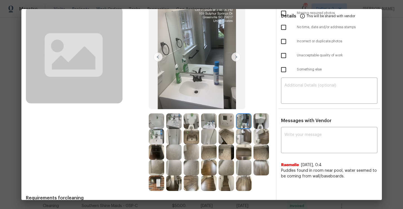
click at [258, 120] on img at bounding box center [260, 120] width 15 height 15
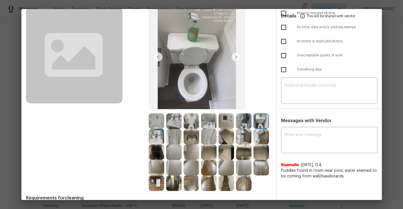
click at [155, 141] on img at bounding box center [156, 136] width 15 height 15
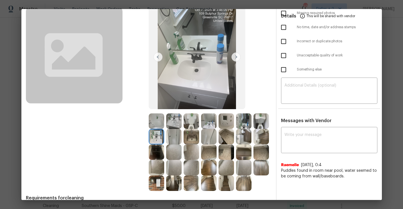
click at [171, 136] on img at bounding box center [173, 136] width 15 height 15
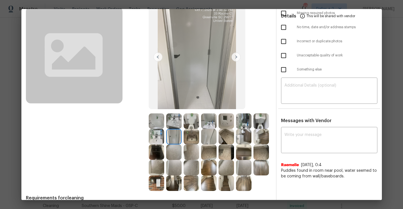
scroll to position [0, 0]
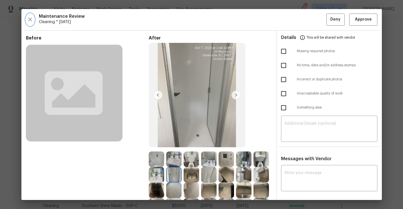
click at [32, 23] on button "button" at bounding box center [30, 20] width 8 height 12
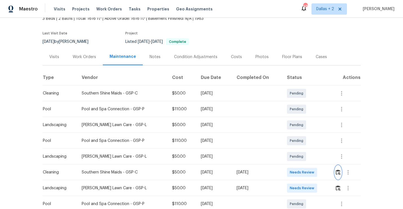
scroll to position [46, 0]
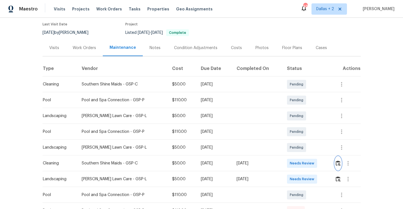
click at [337, 164] on img "button" at bounding box center [338, 162] width 5 height 5
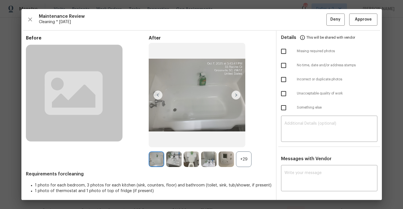
click at [248, 157] on div "+29" at bounding box center [243, 158] width 15 height 15
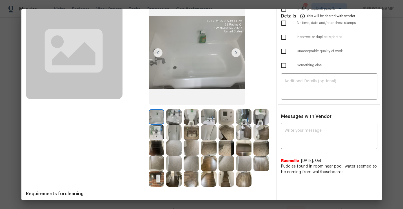
scroll to position [58, 0]
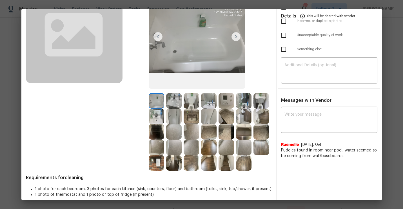
click at [256, 102] on img at bounding box center [260, 100] width 15 height 15
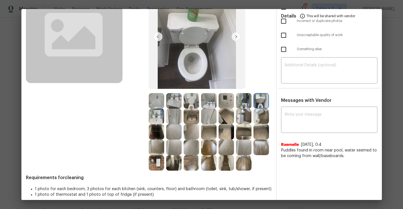
click at [153, 130] on img at bounding box center [156, 131] width 15 height 15
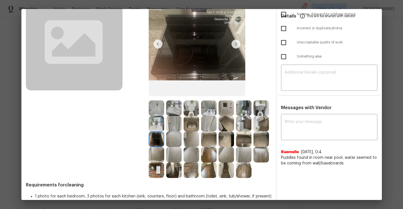
scroll to position [64, 0]
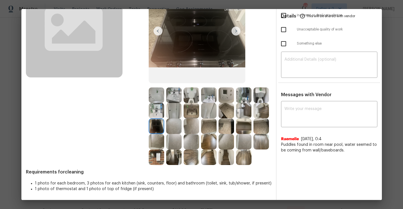
click at [218, 102] on div at bounding box center [209, 94] width 17 height 15
click at [213, 108] on img at bounding box center [208, 110] width 15 height 15
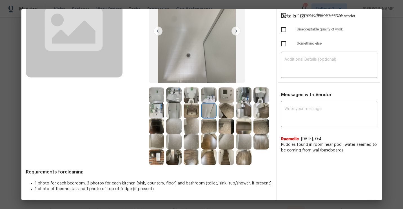
click at [244, 108] on img at bounding box center [243, 110] width 15 height 15
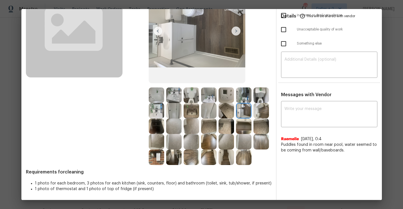
click at [245, 129] on img at bounding box center [243, 125] width 15 height 15
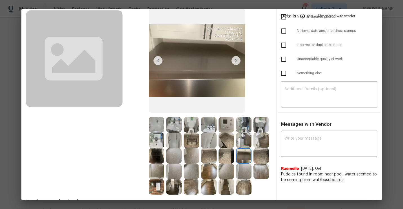
scroll to position [31, 0]
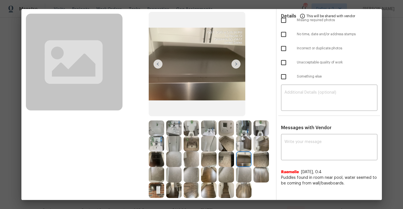
click at [270, 131] on div at bounding box center [261, 127] width 17 height 15
click at [266, 131] on img at bounding box center [260, 127] width 15 height 15
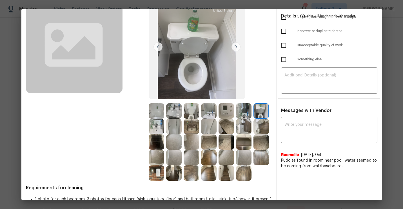
scroll to position [48, 0]
click at [154, 180] on img at bounding box center [156, 172] width 15 height 15
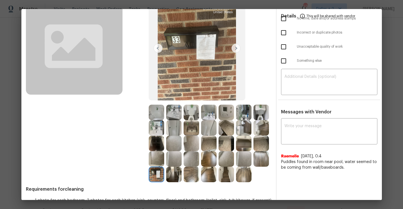
scroll to position [0, 0]
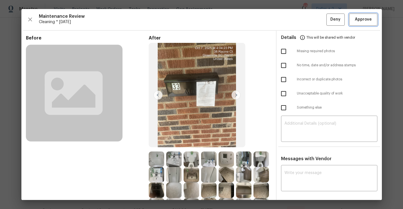
click at [366, 14] on button "Approve" at bounding box center [363, 20] width 28 height 12
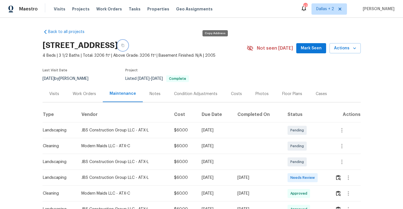
click at [128, 47] on button "button" at bounding box center [123, 45] width 10 height 10
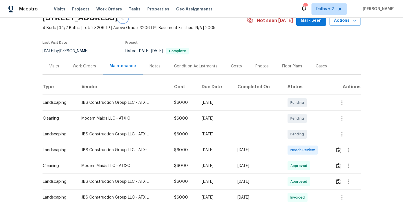
scroll to position [28, 0]
click at [340, 151] on img "button" at bounding box center [338, 148] width 5 height 5
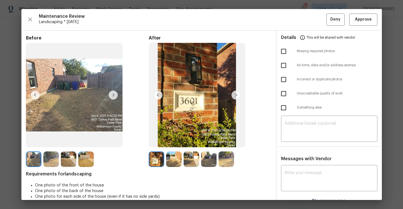
click at [235, 95] on img at bounding box center [235, 94] width 9 height 9
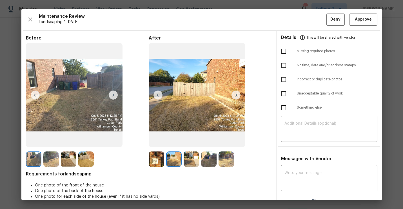
click at [169, 158] on img at bounding box center [173, 158] width 15 height 15
click at [159, 161] on img at bounding box center [156, 158] width 15 height 15
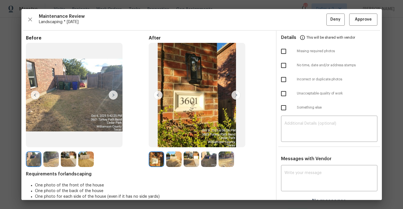
click at [236, 95] on img at bounding box center [235, 94] width 9 height 9
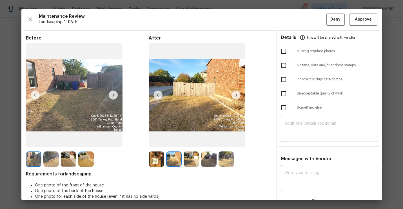
click at [236, 95] on img at bounding box center [235, 94] width 9 height 9
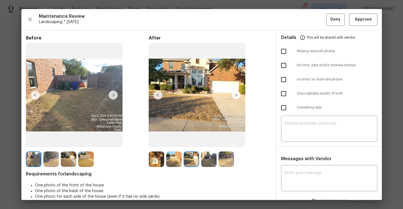
click at [236, 95] on img at bounding box center [235, 94] width 9 height 9
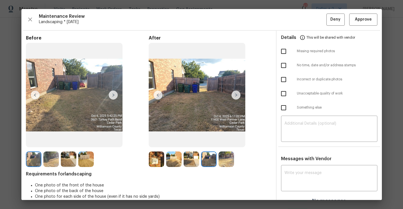
click at [236, 95] on img at bounding box center [235, 94] width 9 height 9
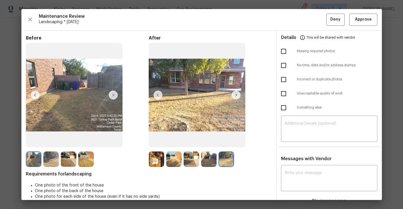
click at [114, 95] on img at bounding box center [113, 94] width 9 height 9
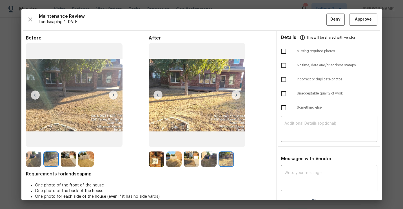
click at [114, 95] on img at bounding box center [113, 94] width 9 height 9
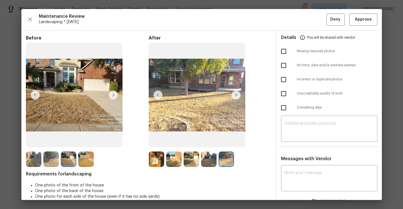
click at [114, 95] on img at bounding box center [113, 94] width 9 height 9
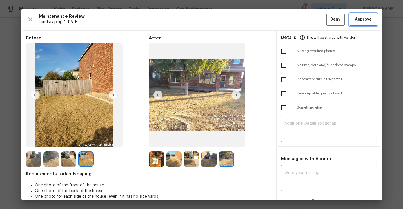
click at [362, 18] on span "Approve" at bounding box center [363, 19] width 17 height 7
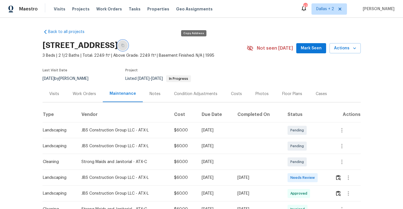
click at [124, 44] on icon "button" at bounding box center [122, 45] width 3 height 3
click at [341, 179] on img "button" at bounding box center [338, 177] width 5 height 5
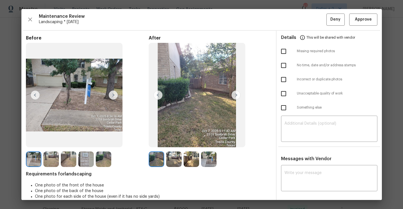
click at [159, 155] on img at bounding box center [156, 158] width 15 height 15
click at [236, 94] on img at bounding box center [235, 94] width 9 height 9
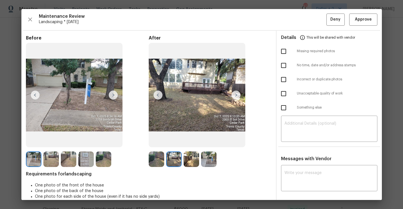
click at [236, 94] on img at bounding box center [235, 94] width 9 height 9
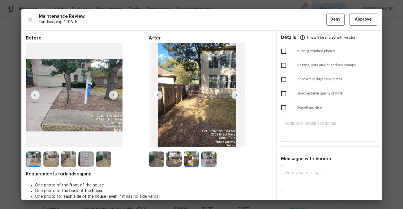
click at [236, 94] on img at bounding box center [235, 94] width 9 height 9
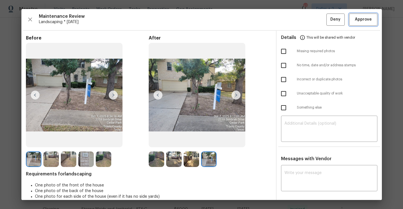
click at [357, 18] on span "Approve" at bounding box center [363, 19] width 17 height 7
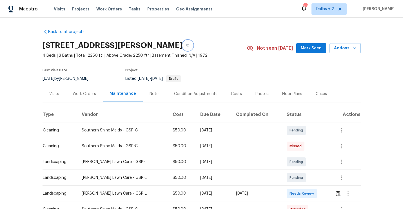
click at [186, 44] on icon "button" at bounding box center [187, 45] width 3 height 3
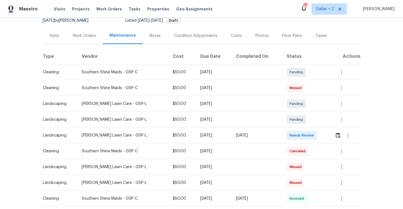
scroll to position [71, 0]
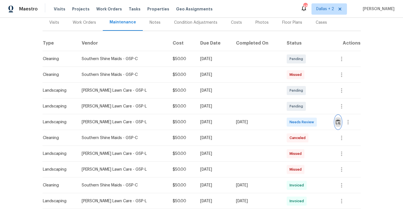
click at [337, 120] on img "button" at bounding box center [338, 121] width 5 height 5
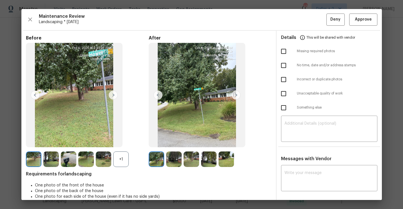
click at [71, 158] on img at bounding box center [68, 158] width 15 height 15
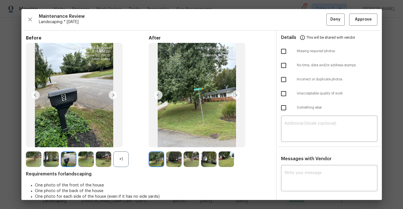
click at [120, 160] on div "+1" at bounding box center [120, 158] width 15 height 15
click at [157, 159] on img at bounding box center [156, 158] width 15 height 15
click at [233, 98] on img at bounding box center [235, 94] width 9 height 9
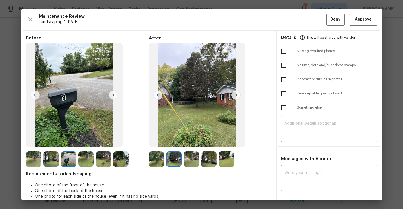
click at [234, 96] on img at bounding box center [235, 94] width 9 height 9
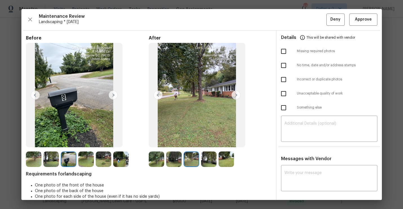
click at [234, 96] on img at bounding box center [235, 94] width 9 height 9
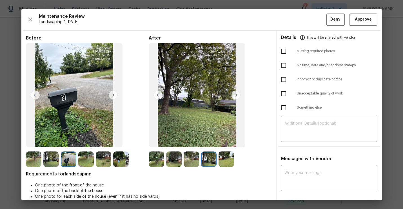
click at [157, 161] on img at bounding box center [156, 158] width 15 height 15
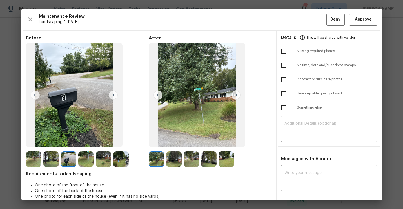
click at [235, 97] on img at bounding box center [235, 94] width 9 height 9
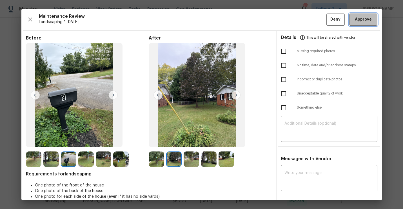
click at [373, 22] on button "Approve" at bounding box center [363, 20] width 28 height 12
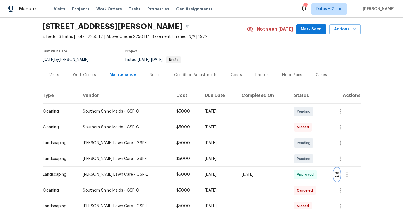
scroll to position [0, 0]
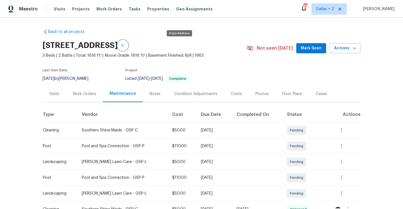
click at [124, 46] on icon "button" at bounding box center [122, 45] width 3 height 3
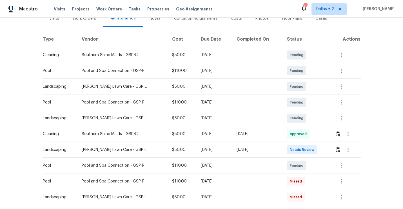
scroll to position [82, 0]
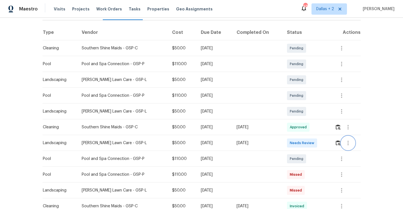
click at [344, 142] on button "button" at bounding box center [348, 143] width 14 height 14
click at [339, 142] on div at bounding box center [201, 104] width 403 height 209
click at [339, 142] on img "button" at bounding box center [338, 142] width 5 height 5
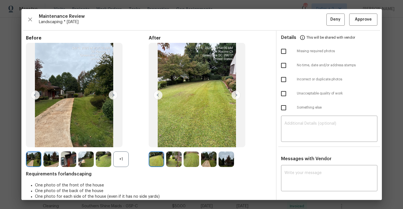
click at [118, 161] on div "+1" at bounding box center [120, 158] width 15 height 15
click at [34, 154] on img at bounding box center [33, 158] width 15 height 15
click at [50, 158] on img at bounding box center [50, 158] width 15 height 15
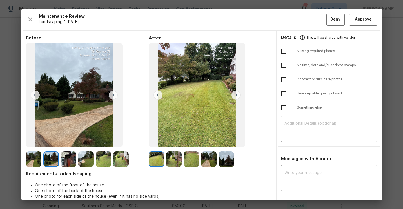
click at [69, 160] on img at bounding box center [68, 158] width 15 height 15
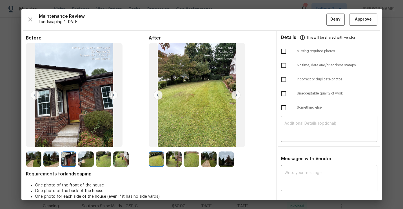
click at [70, 97] on img at bounding box center [74, 95] width 97 height 104
click at [162, 158] on img at bounding box center [156, 158] width 15 height 15
click at [170, 156] on img at bounding box center [173, 158] width 15 height 15
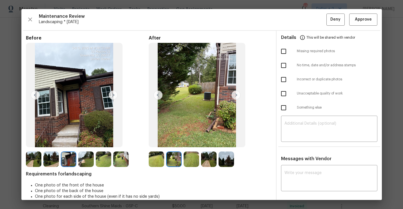
click at [236, 95] on img at bounding box center [235, 94] width 9 height 9
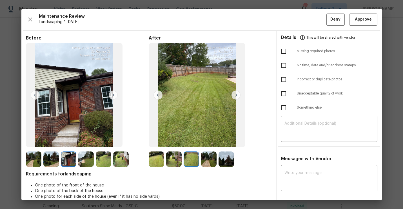
click at [235, 102] on img at bounding box center [197, 95] width 97 height 104
click at [237, 96] on img at bounding box center [235, 94] width 9 height 9
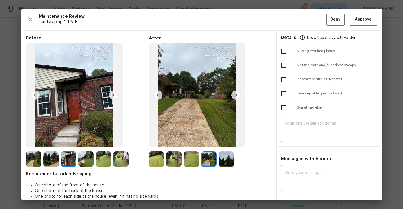
click at [237, 96] on img at bounding box center [235, 94] width 9 height 9
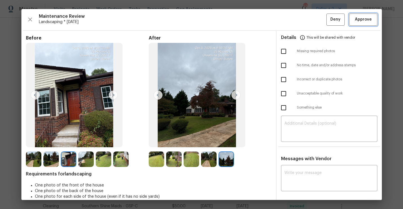
click at [360, 22] on span "Approve" at bounding box center [363, 19] width 17 height 7
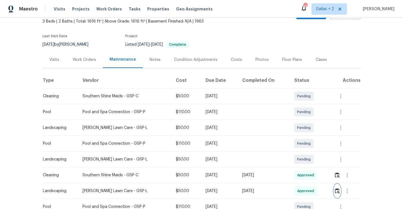
scroll to position [0, 0]
